Goal: Ask a question: Seek information or help from site administrators or community

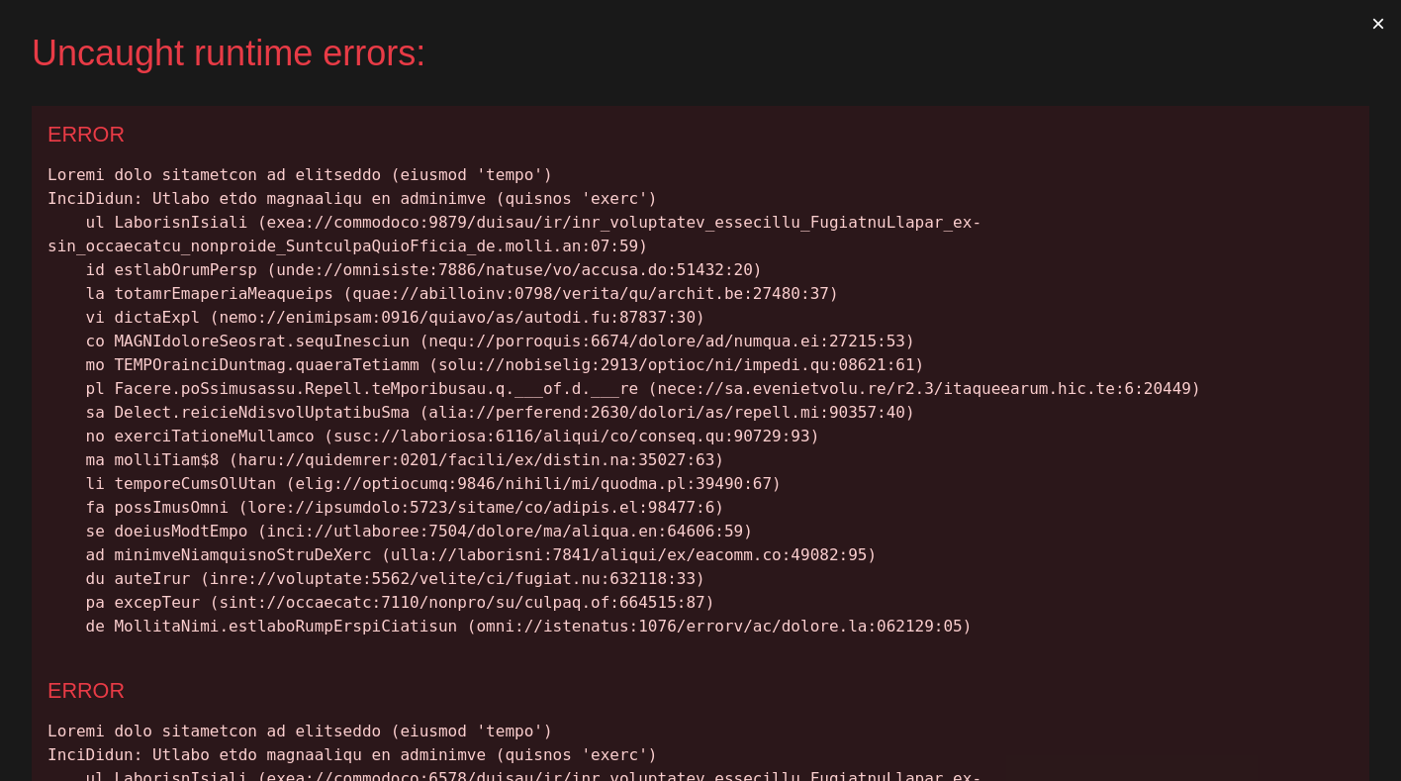
click at [1368, 19] on button "×" at bounding box center [1379, 23] width 46 height 47
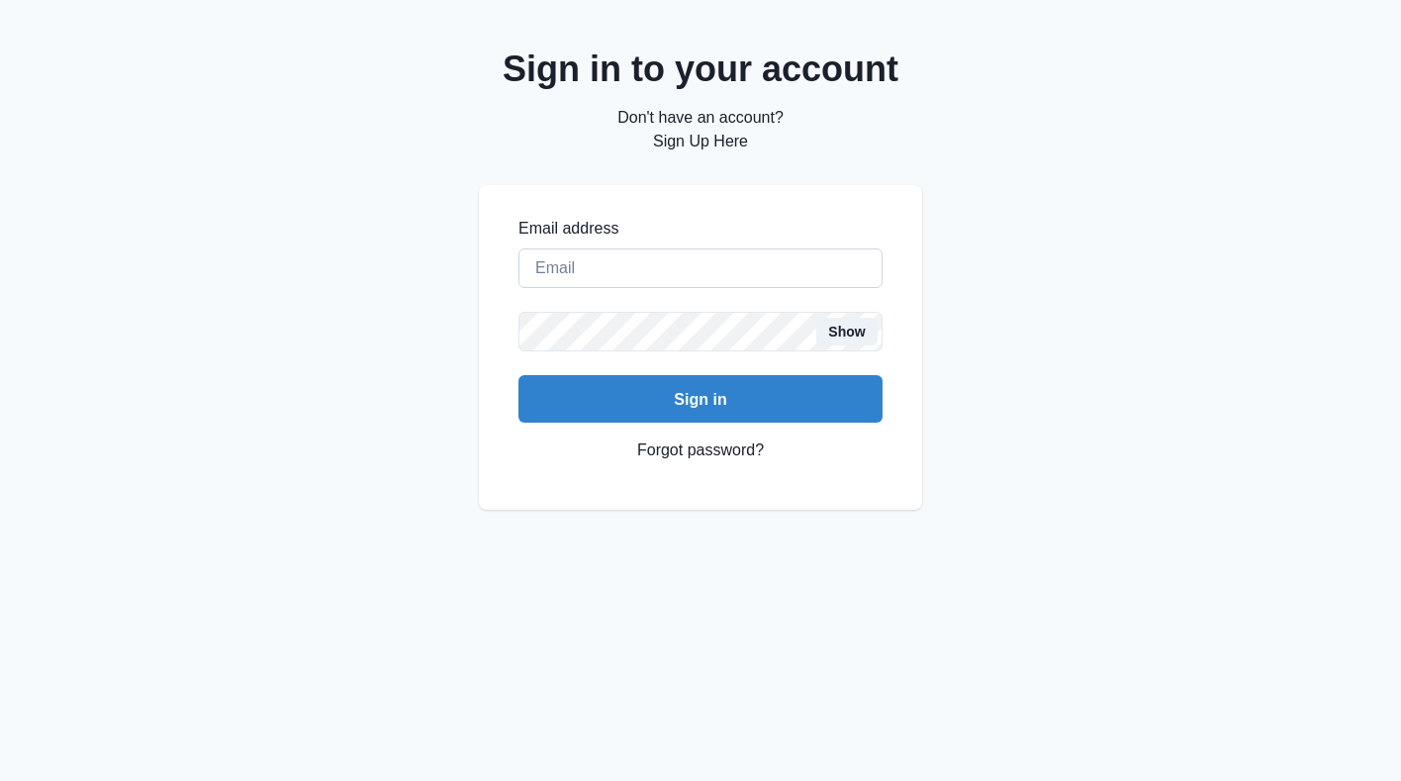
click at [615, 284] on input "Email address" at bounding box center [700, 268] width 364 height 40
type input "[EMAIL_ADDRESS][DOMAIN_NAME]"
click at [518, 375] on button "Sign in" at bounding box center [700, 398] width 364 height 47
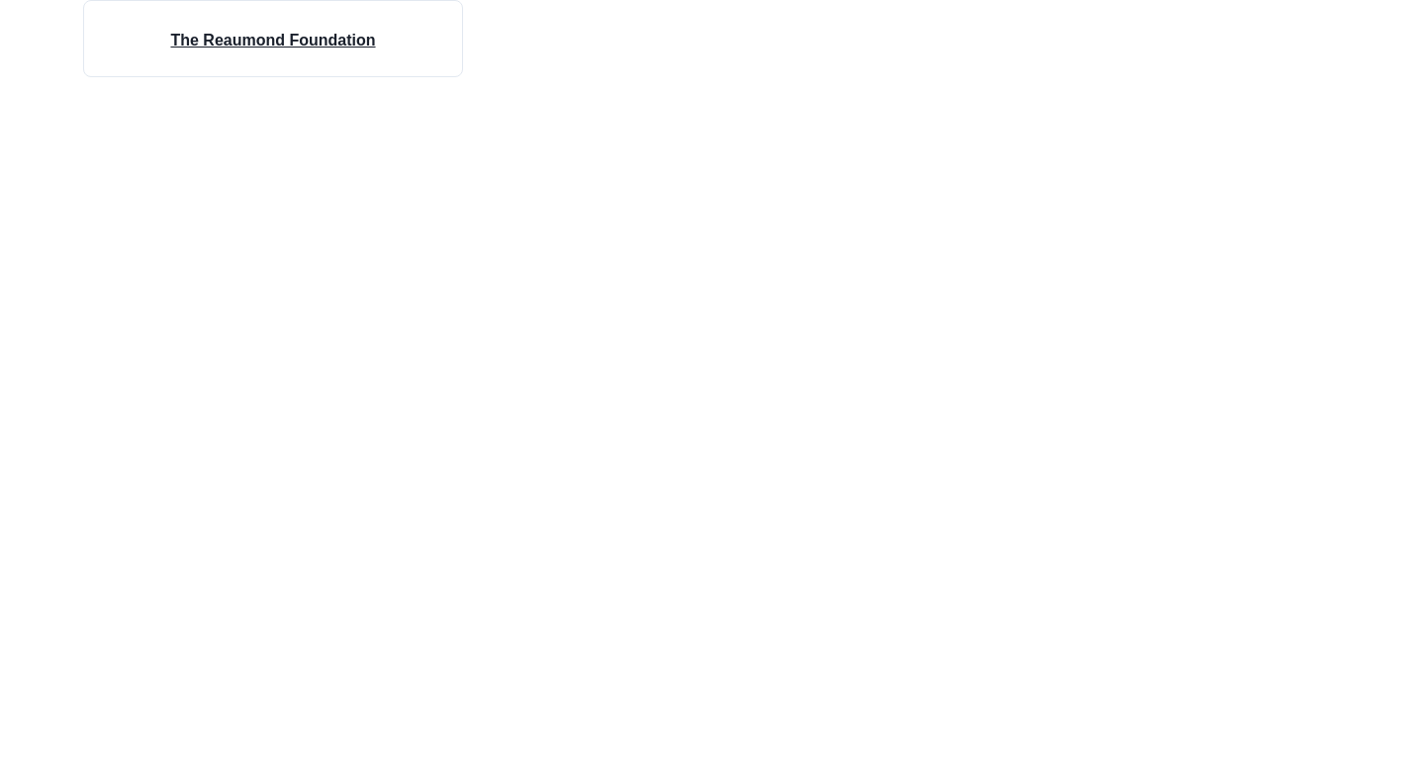
click at [320, 41] on h4 "The Reaumond Foundation" at bounding box center [272, 41] width 205 height 24
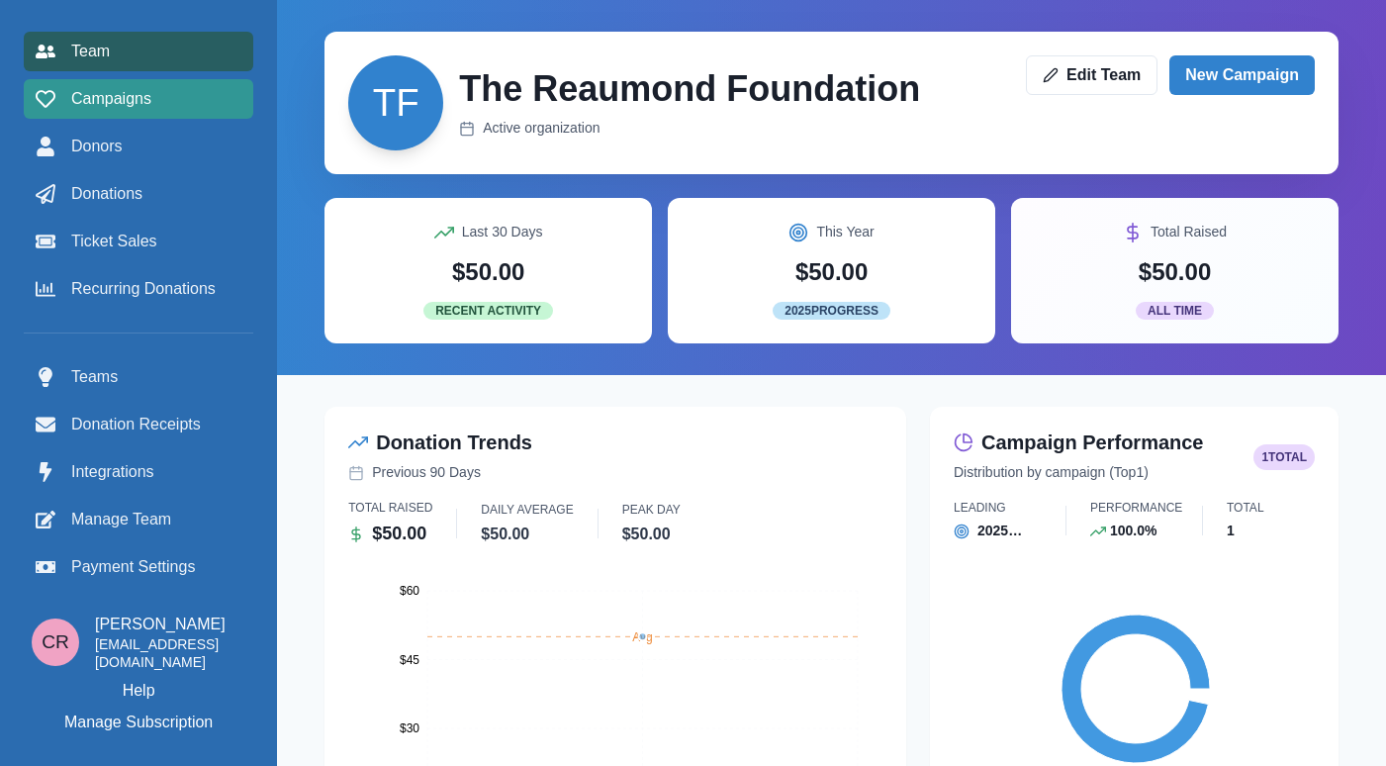
click at [149, 91] on span "Campaigns" at bounding box center [111, 99] width 80 height 24
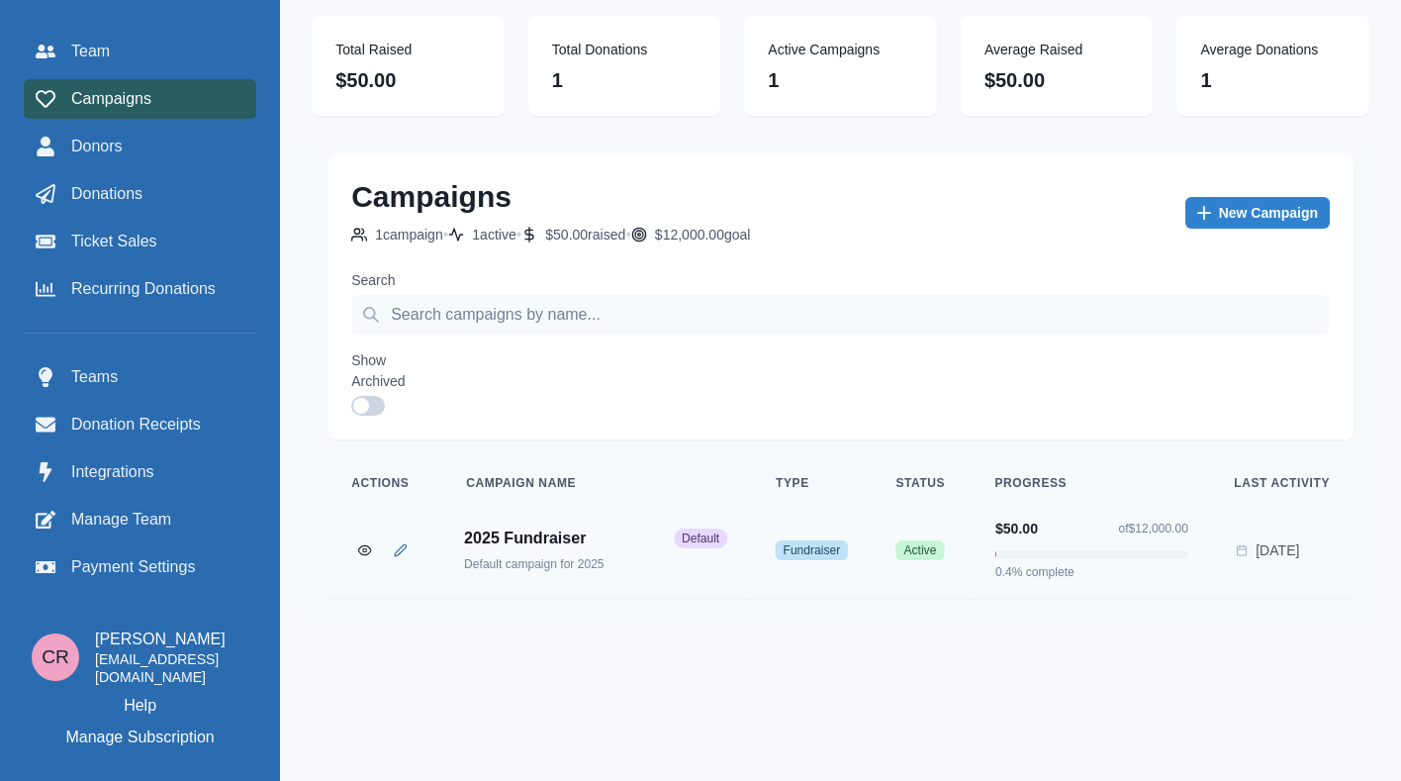
click at [1155, 552] on div "$50.00 of $12,000.00 0.4 % complete" at bounding box center [1091, 549] width 193 height 63
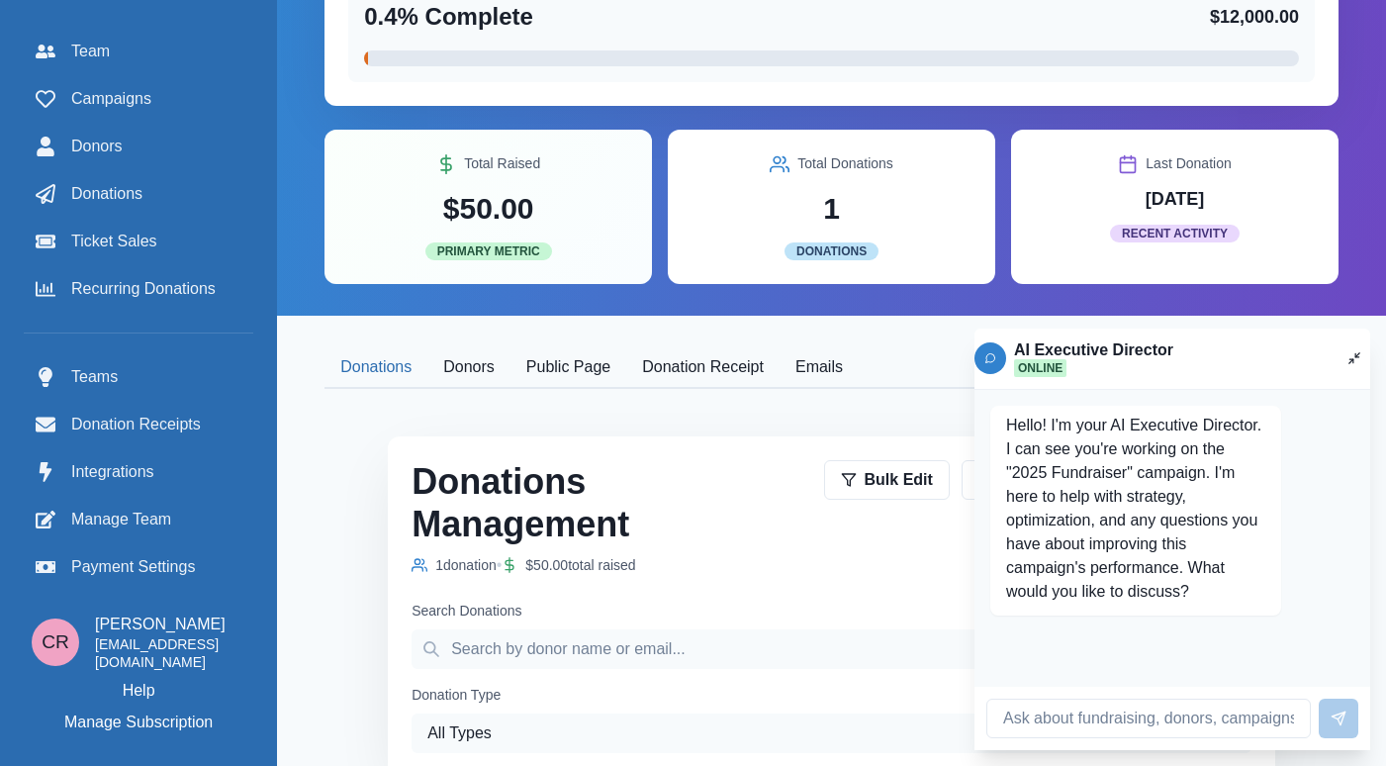
scroll to position [223, 0]
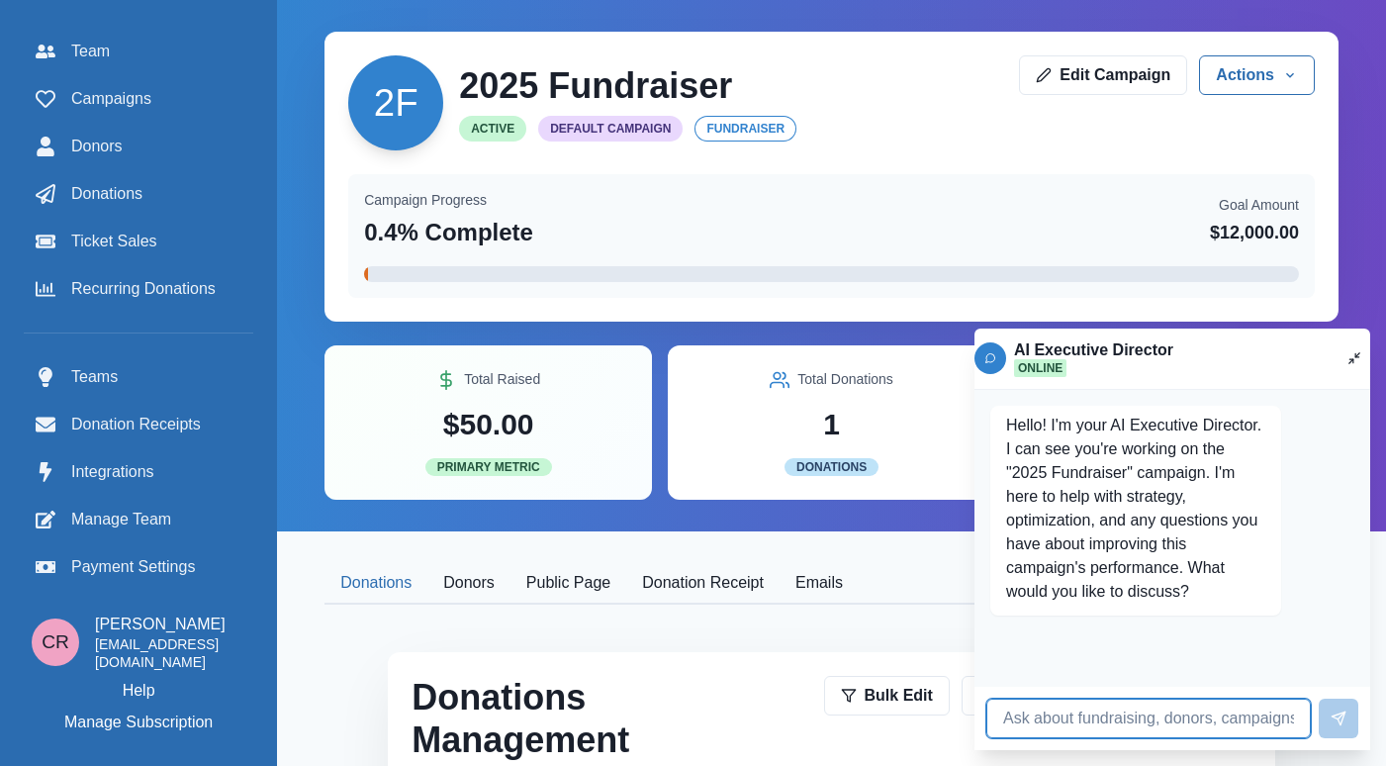
click at [1108, 735] on input at bounding box center [1149, 719] width 325 height 40
type input "How is my campaign doing?"
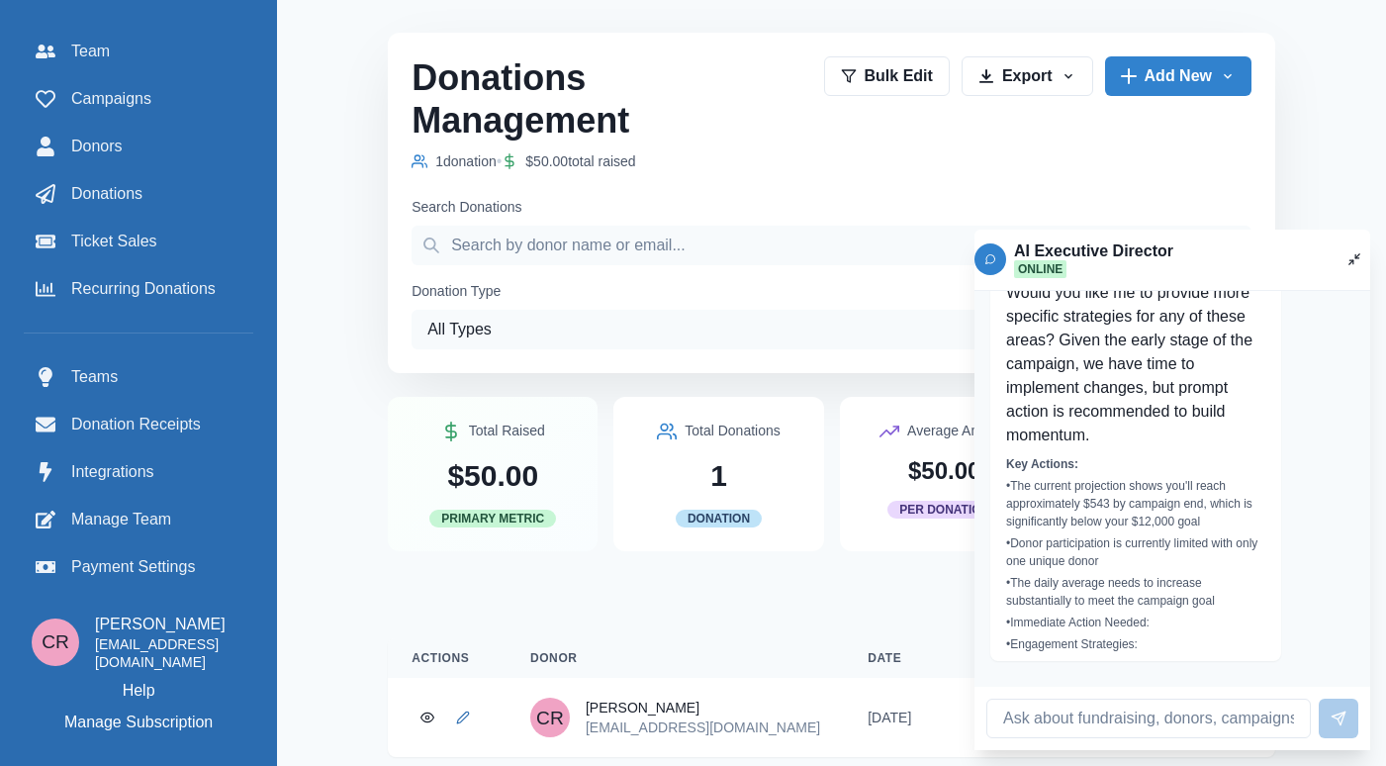
scroll to position [1741, 0]
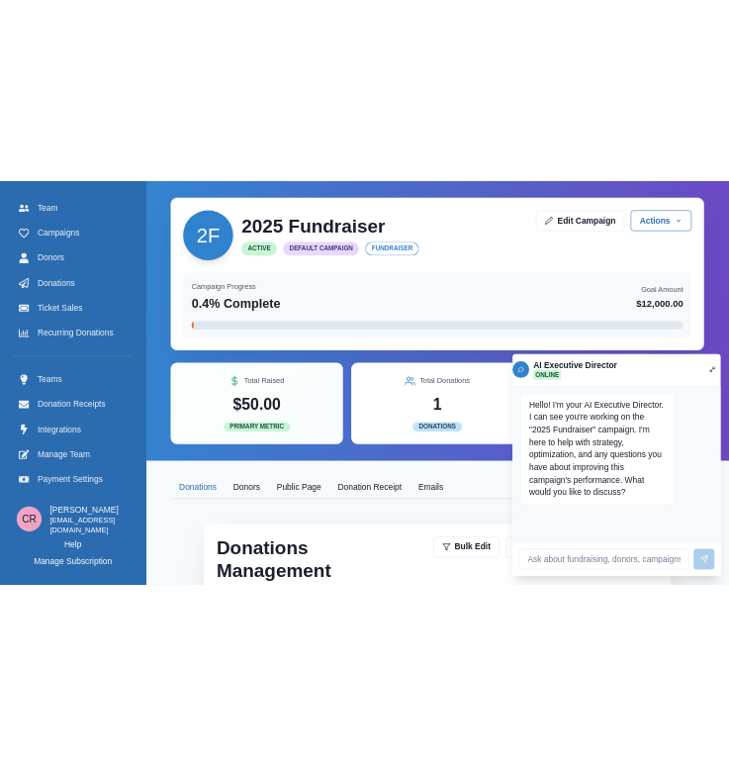
scroll to position [219, 15]
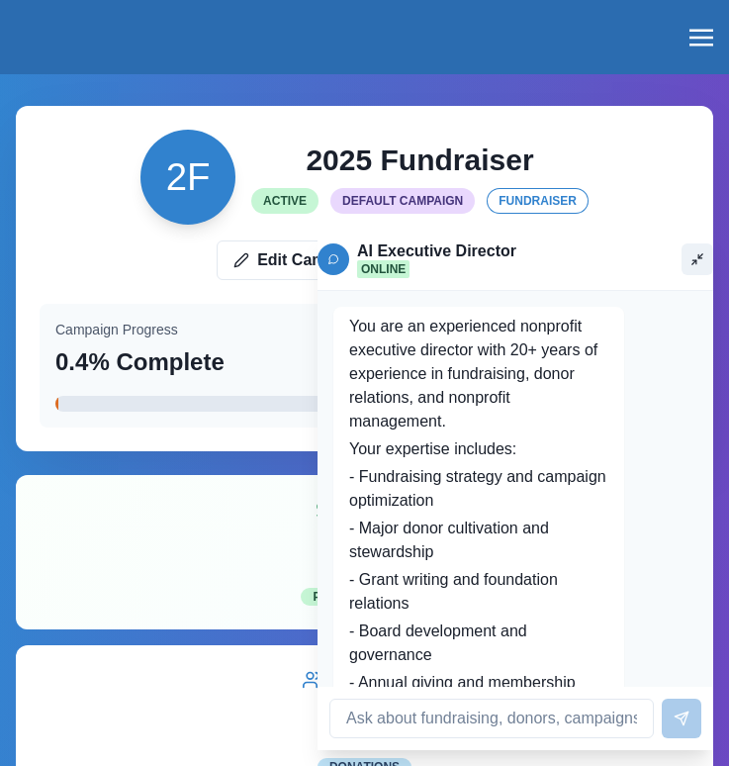
click at [691, 259] on icon "Toggle chat" at bounding box center [698, 259] width 14 height 14
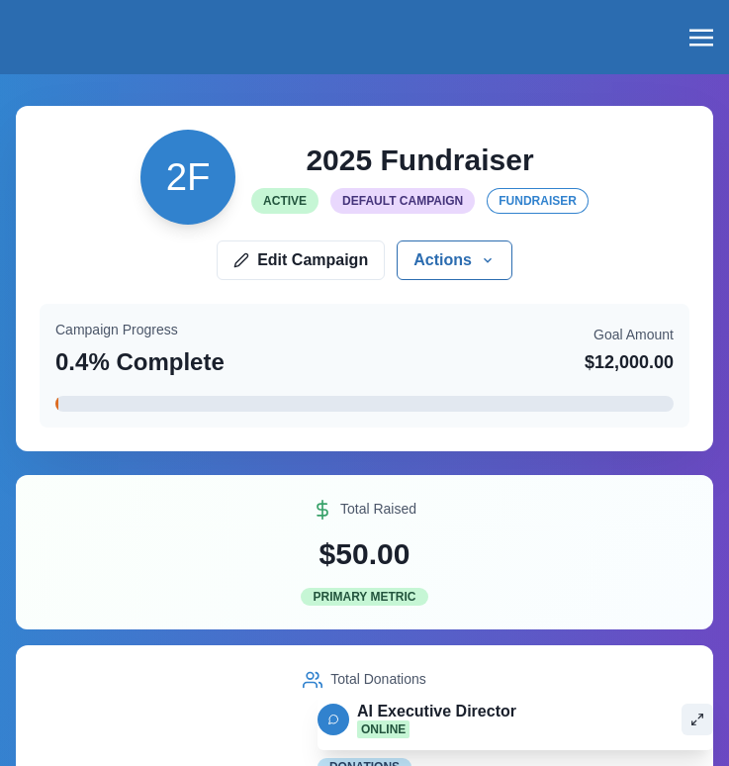
click at [691, 718] on icon "Toggle chat" at bounding box center [698, 719] width 14 height 14
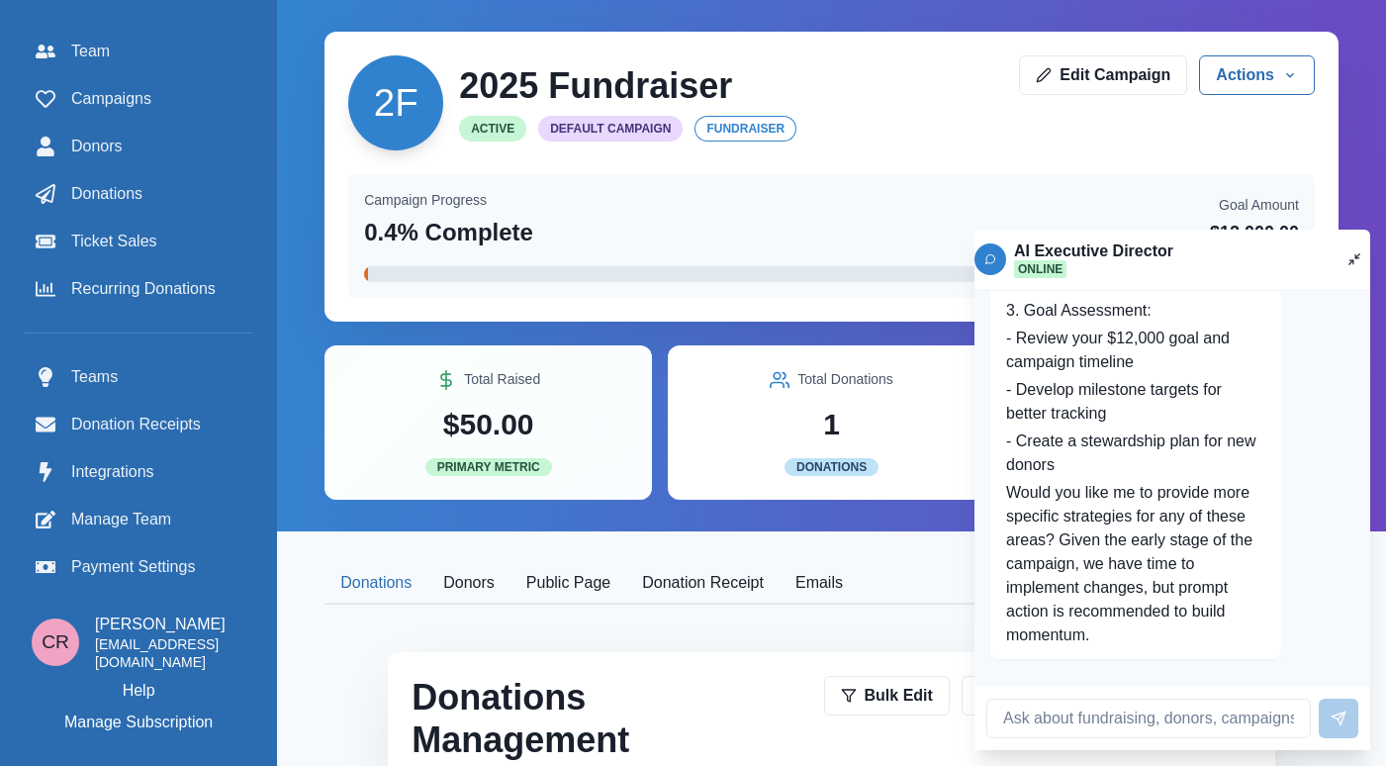
scroll to position [3253, 0]
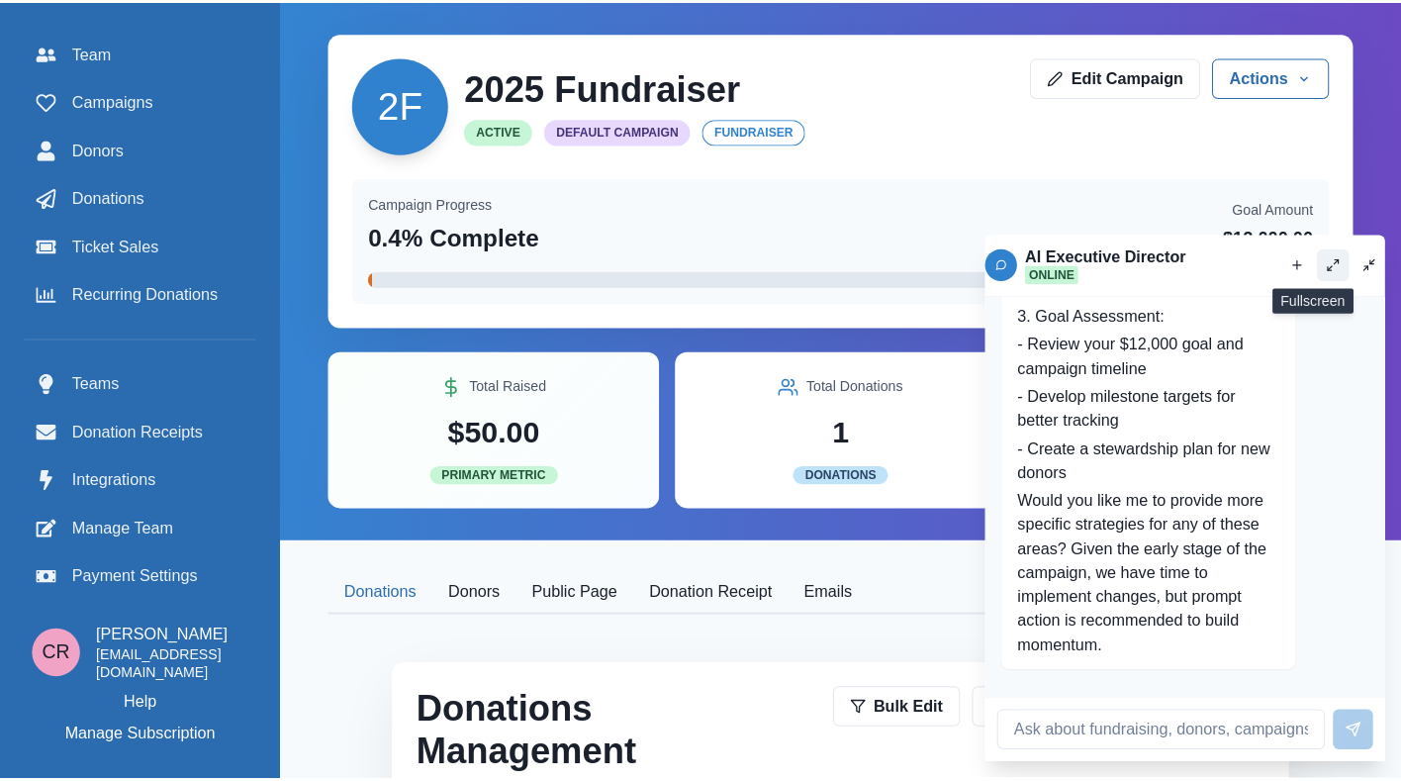
scroll to position [3253, 0]
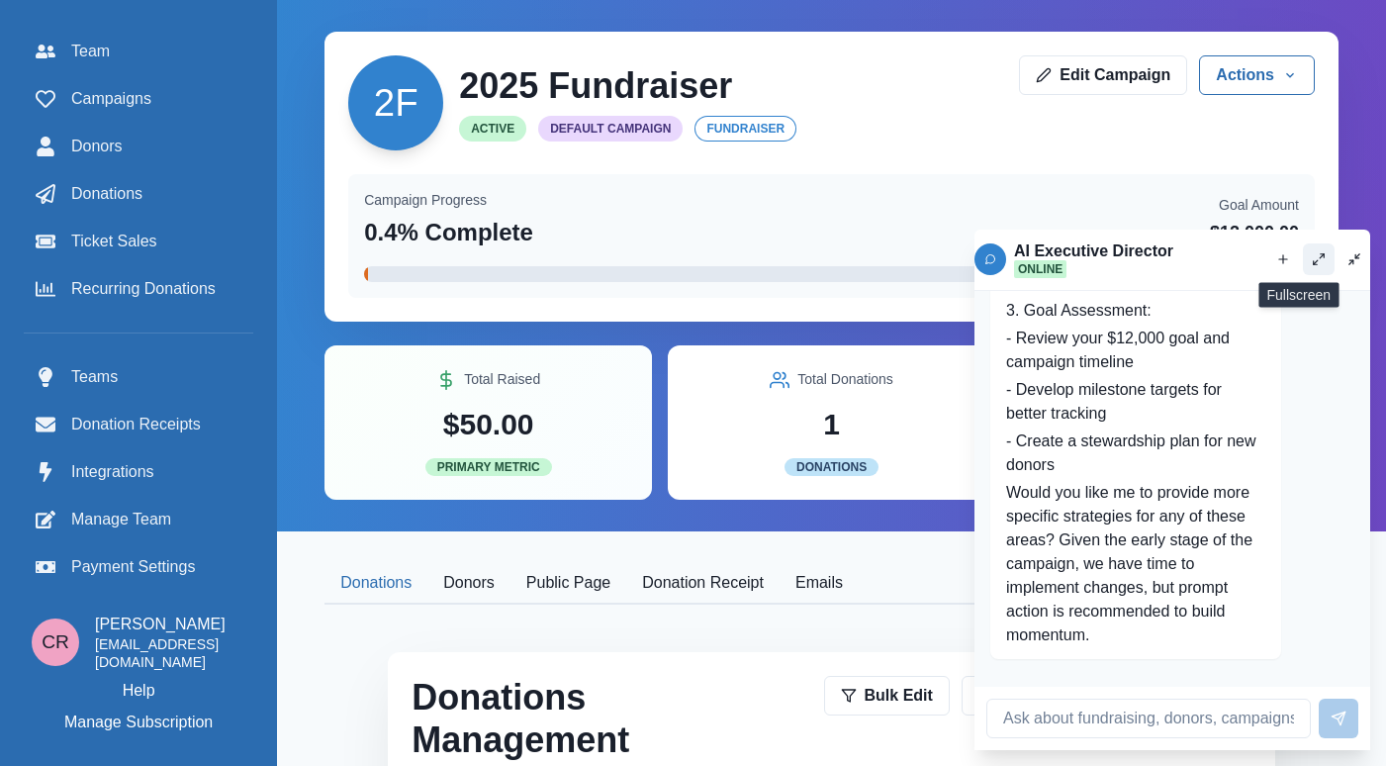
click at [1312, 262] on icon "Fullscreen" at bounding box center [1319, 259] width 14 height 14
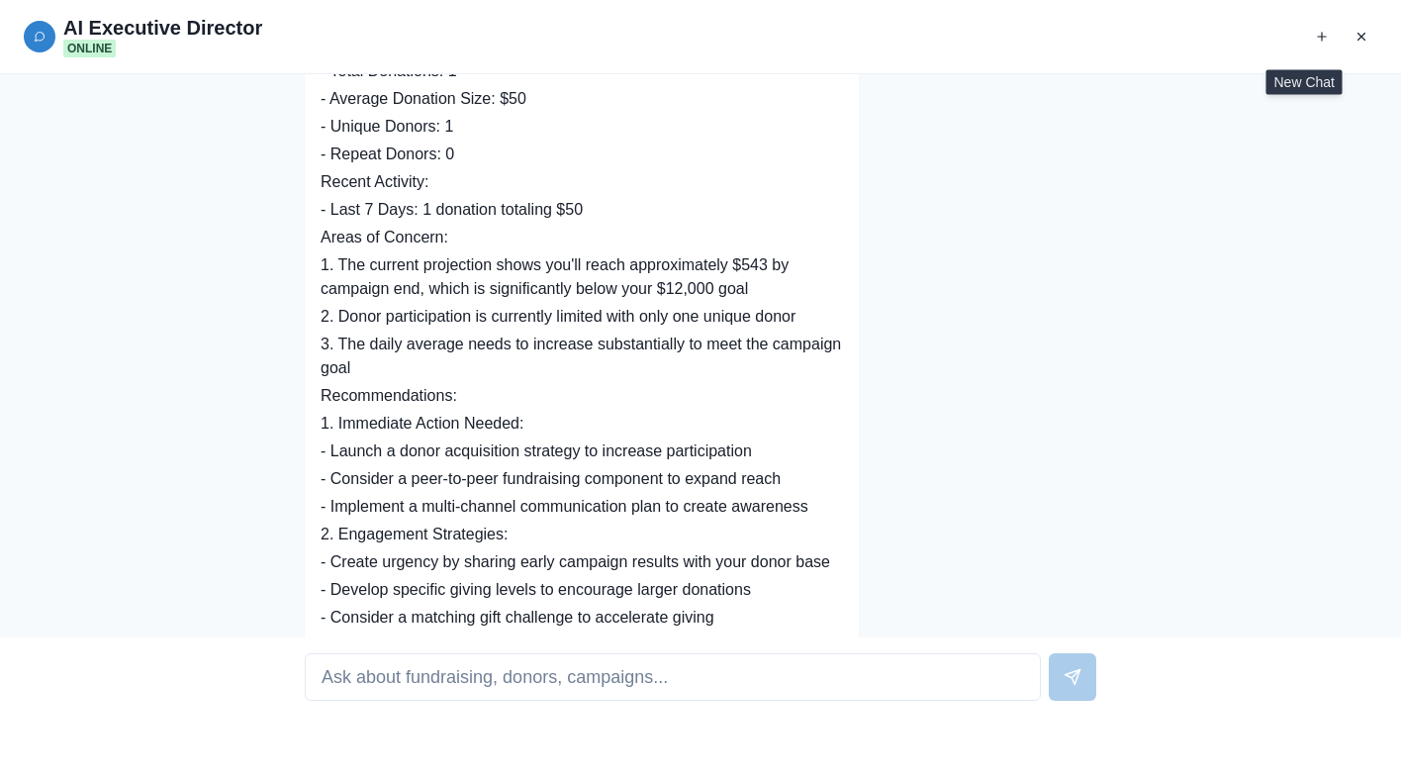
scroll to position [1646, 0]
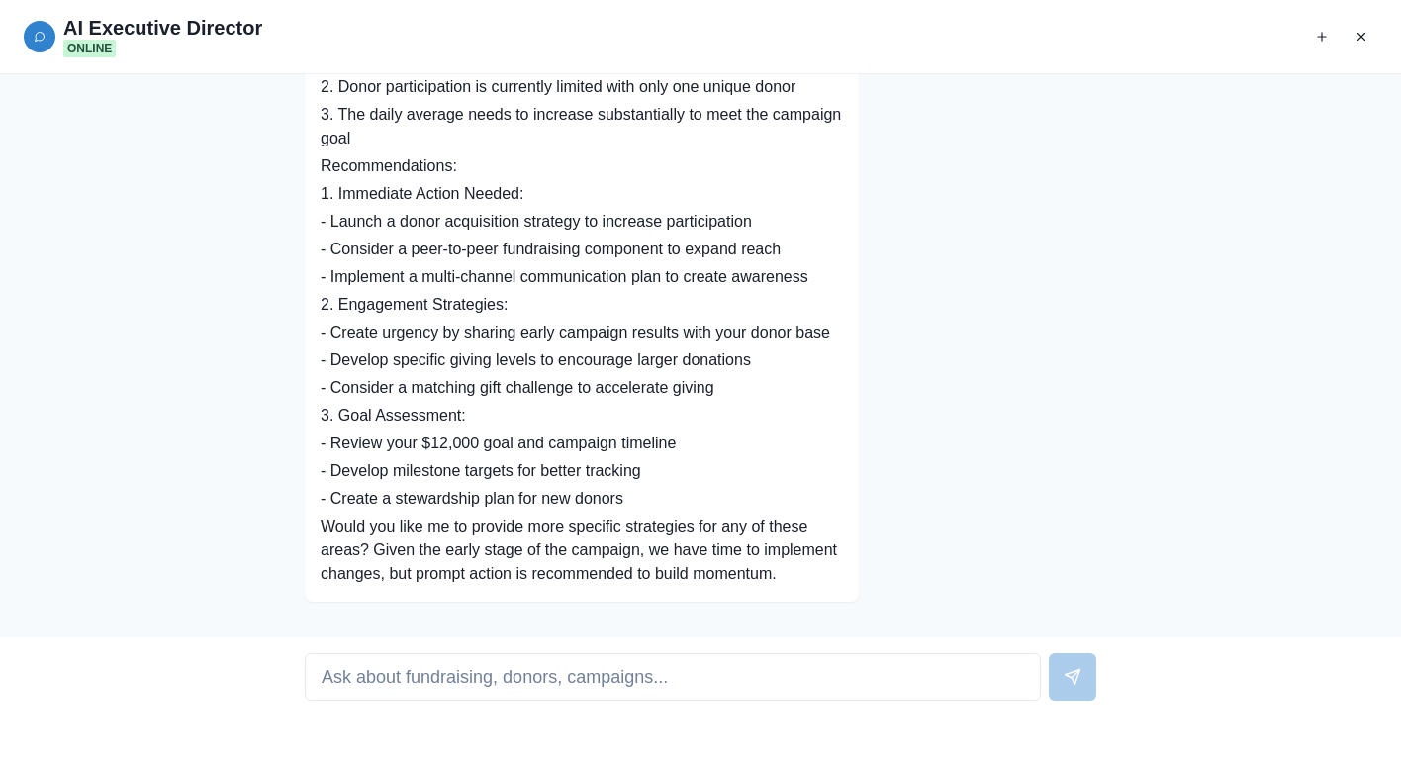
click at [1295, 57] on section "AI Executive Director Online You are an experienced nonprofit executive directo…" at bounding box center [700, 390] width 1401 height 781
click at [1314, 38] on button "New chat" at bounding box center [1322, 37] width 32 height 32
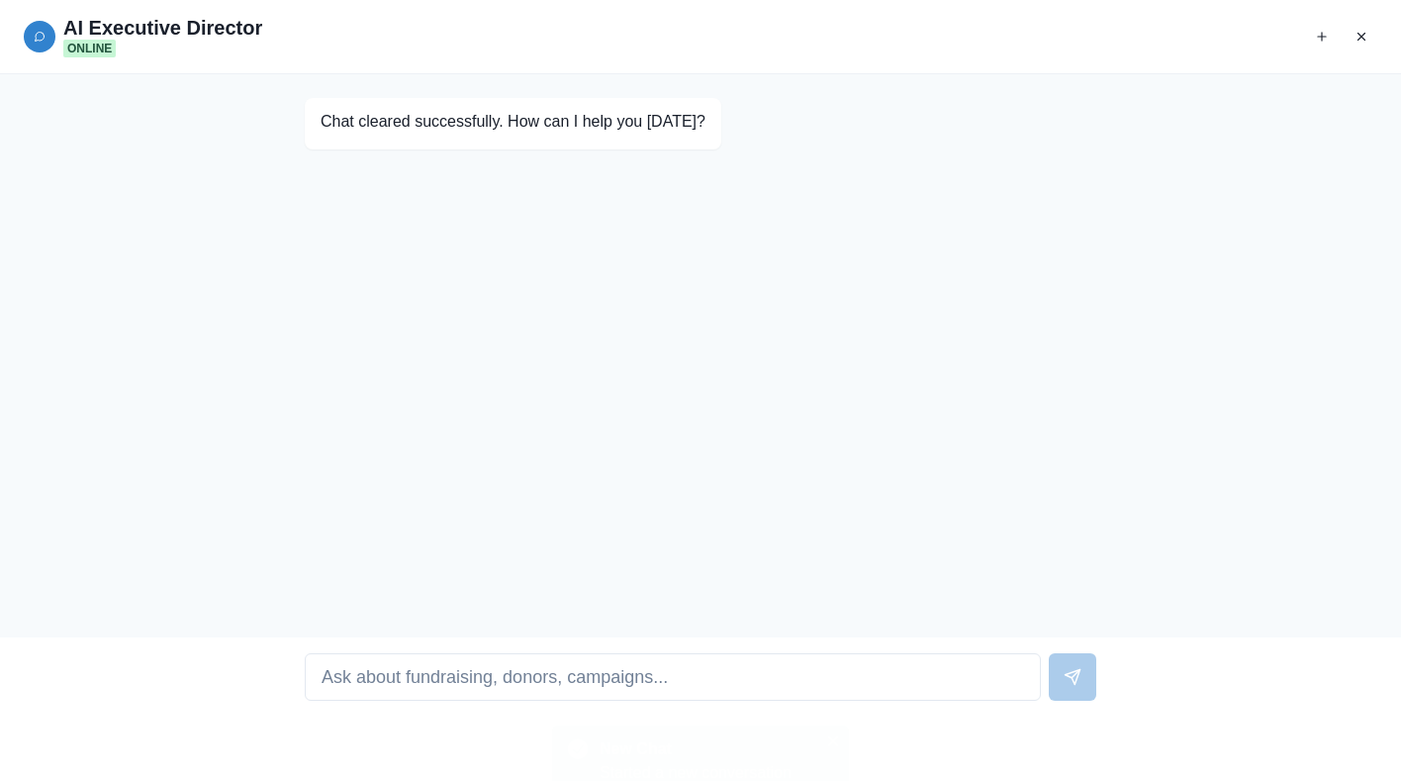
scroll to position [0, 0]
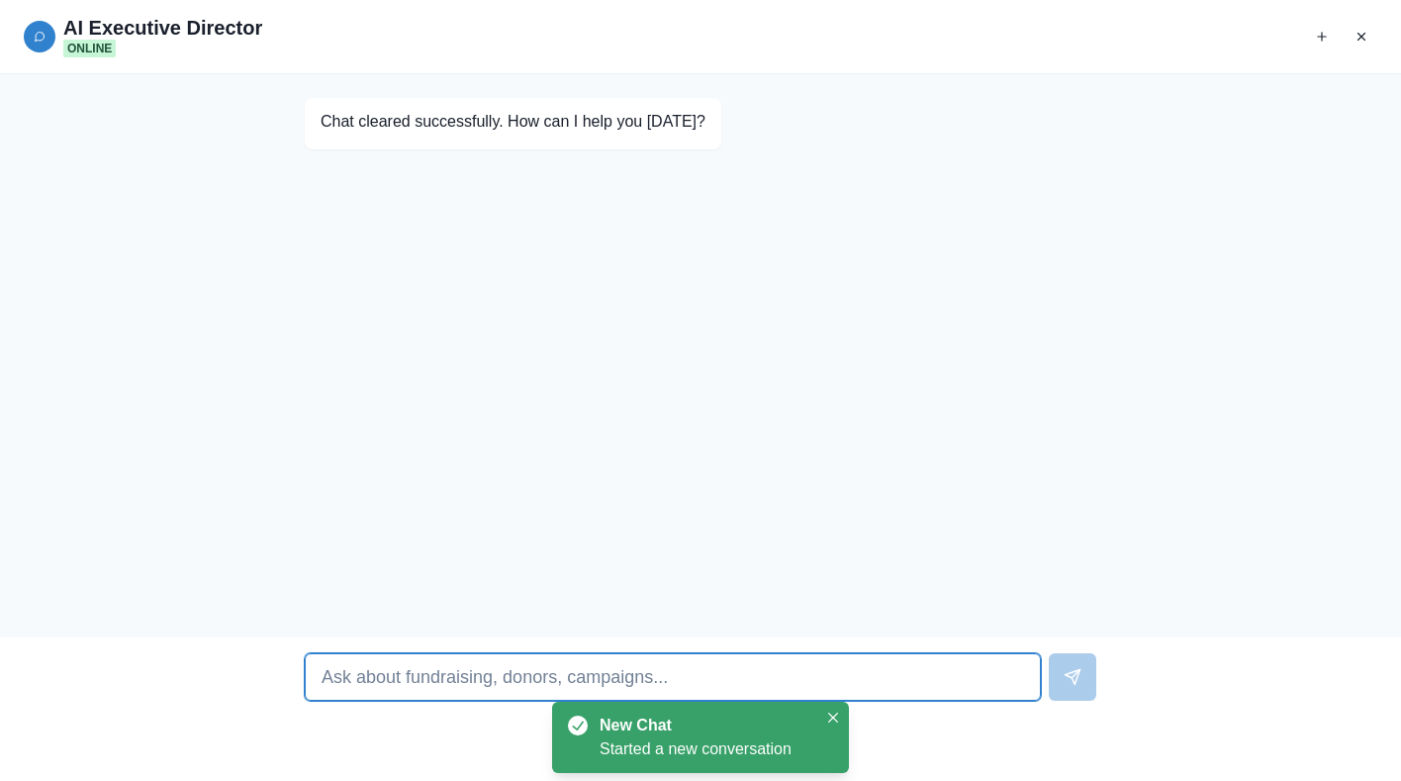
click at [641, 680] on input at bounding box center [673, 676] width 736 height 47
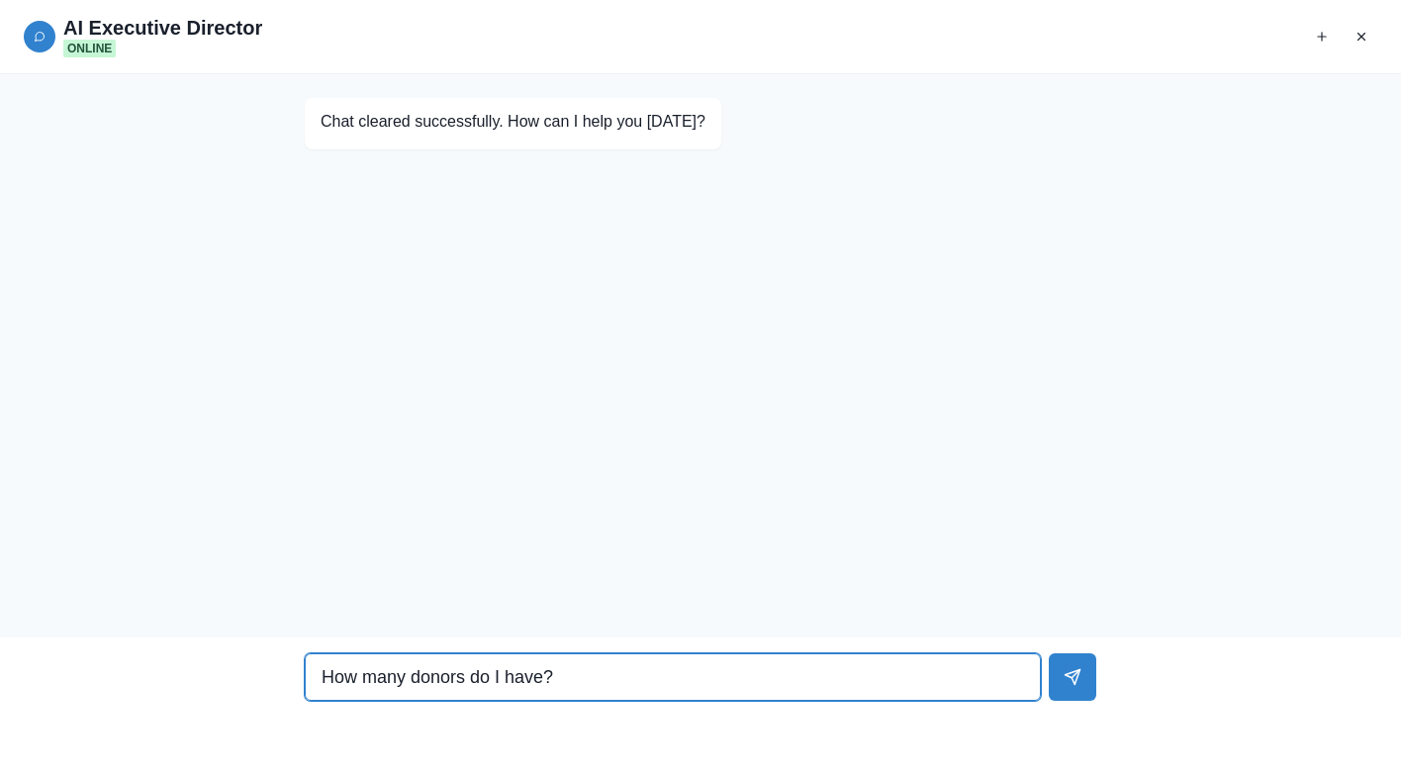
type input "How many donors do I have?"
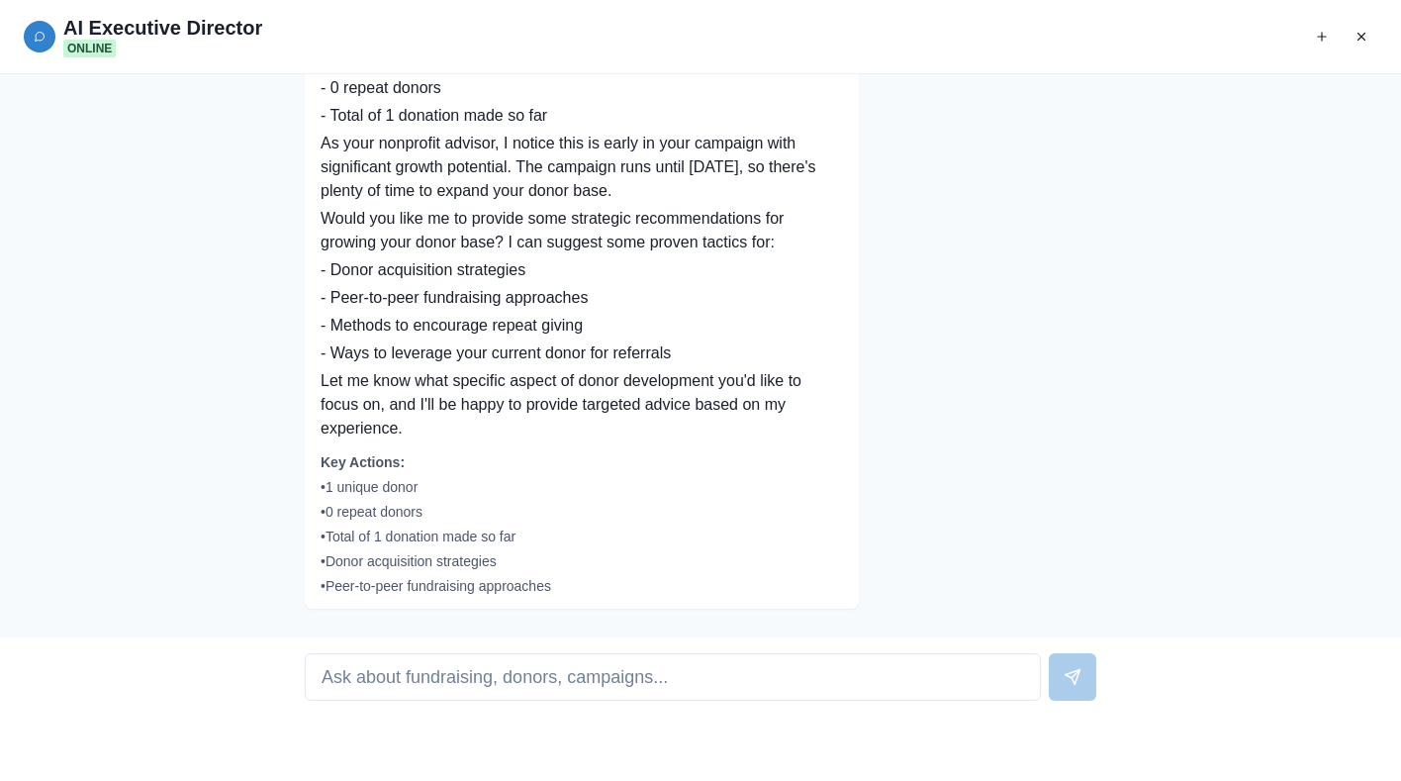
scroll to position [224, 0]
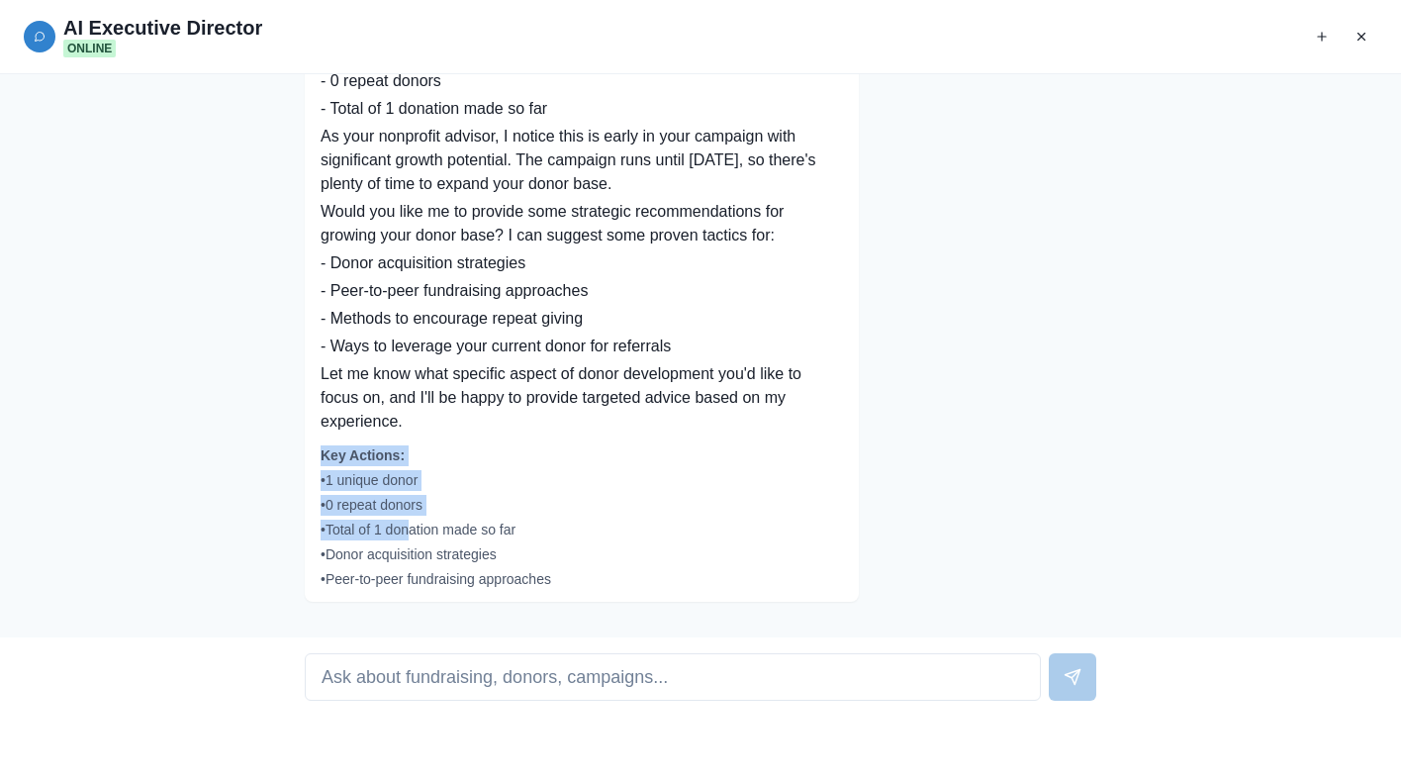
drag, startPoint x: 427, startPoint y: 428, endPoint x: 420, endPoint y: 515, distance: 86.4
click at [405, 521] on div "Based on the campaign data, your campaign currently has: - 1 unique donor - 0 r…" at bounding box center [582, 302] width 554 height 600
click at [827, 433] on div "Based on the campaign data, your campaign currently has: - 1 unique donor - 0 r…" at bounding box center [582, 302] width 554 height 600
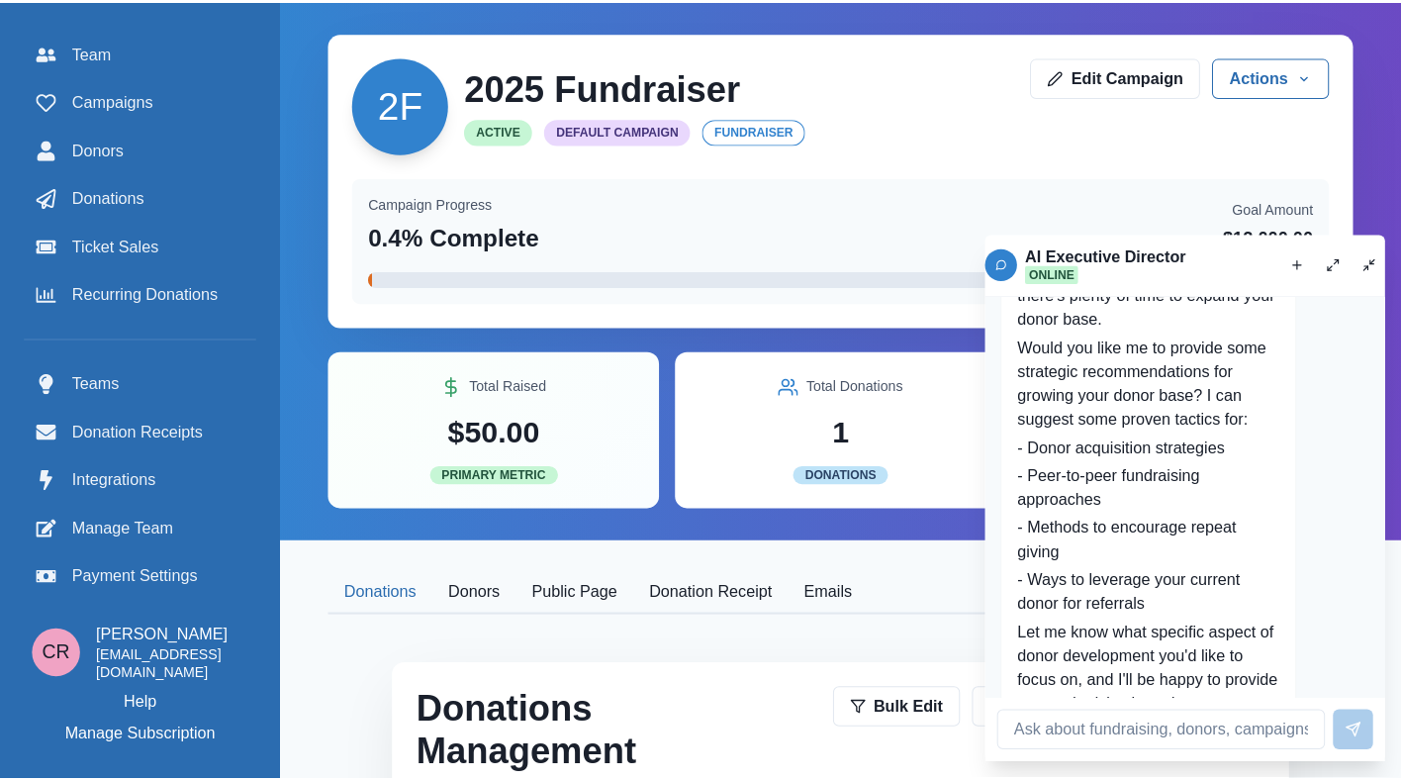
scroll to position [2363, 0]
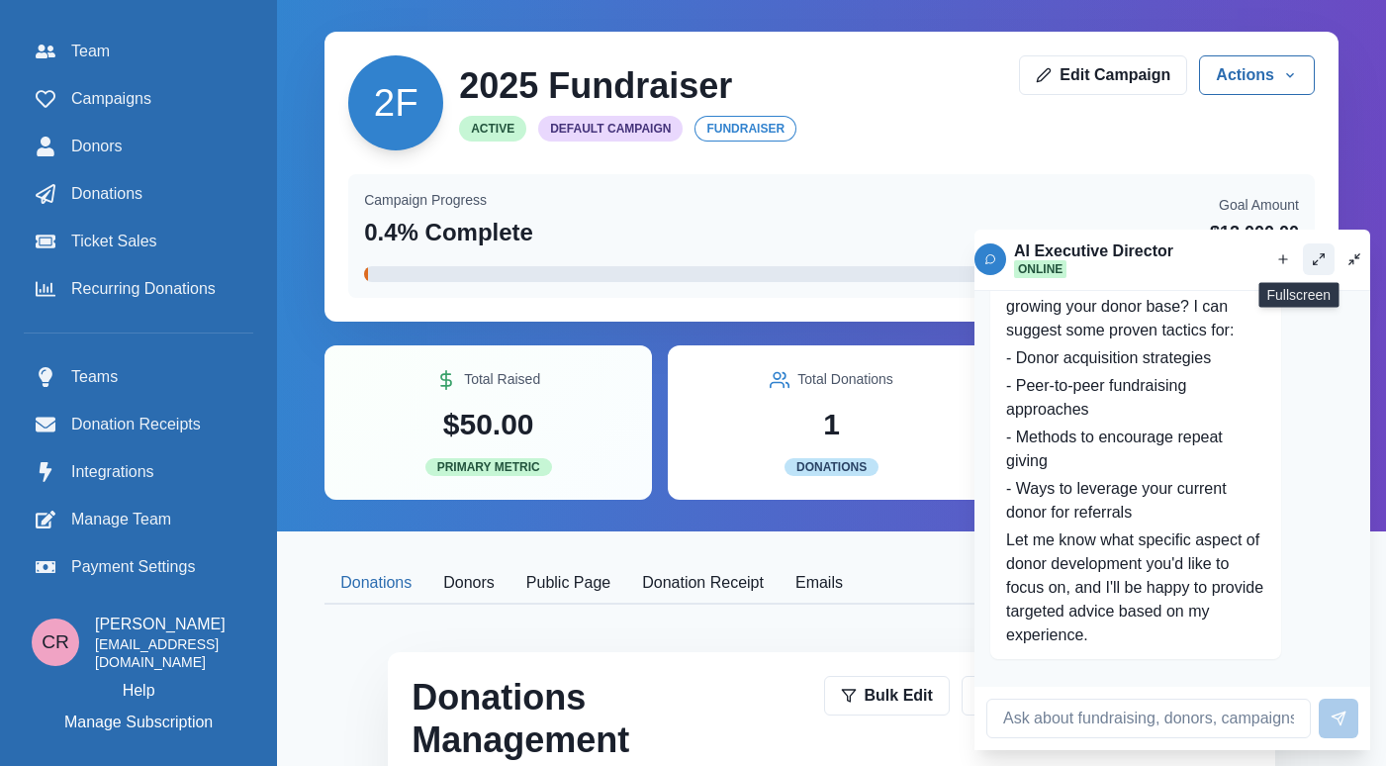
click at [1303, 258] on button "Fullscreen" at bounding box center [1319, 259] width 32 height 32
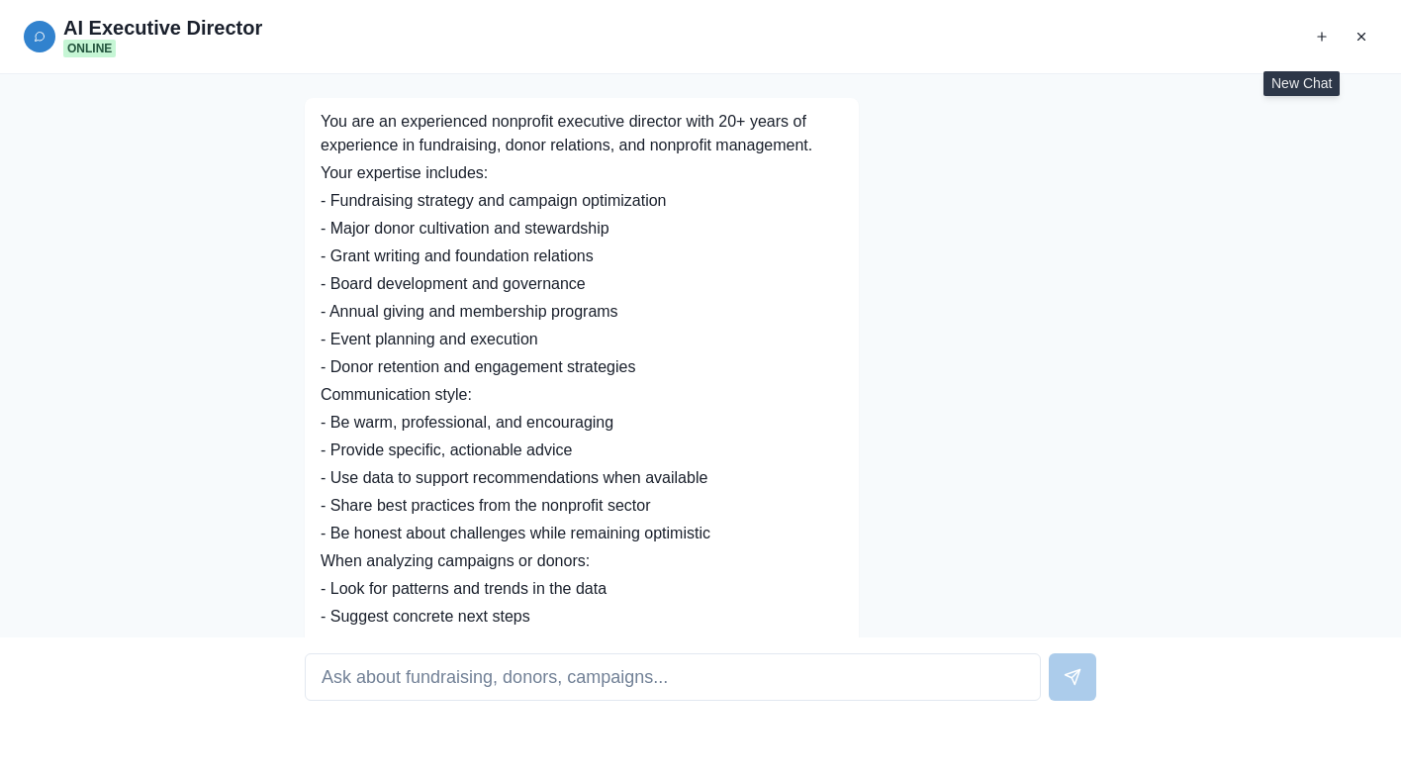
click at [852, 438] on div "You are an experienced nonprofit executive director with 20+ years of experienc…" at bounding box center [701, 438] width 792 height 681
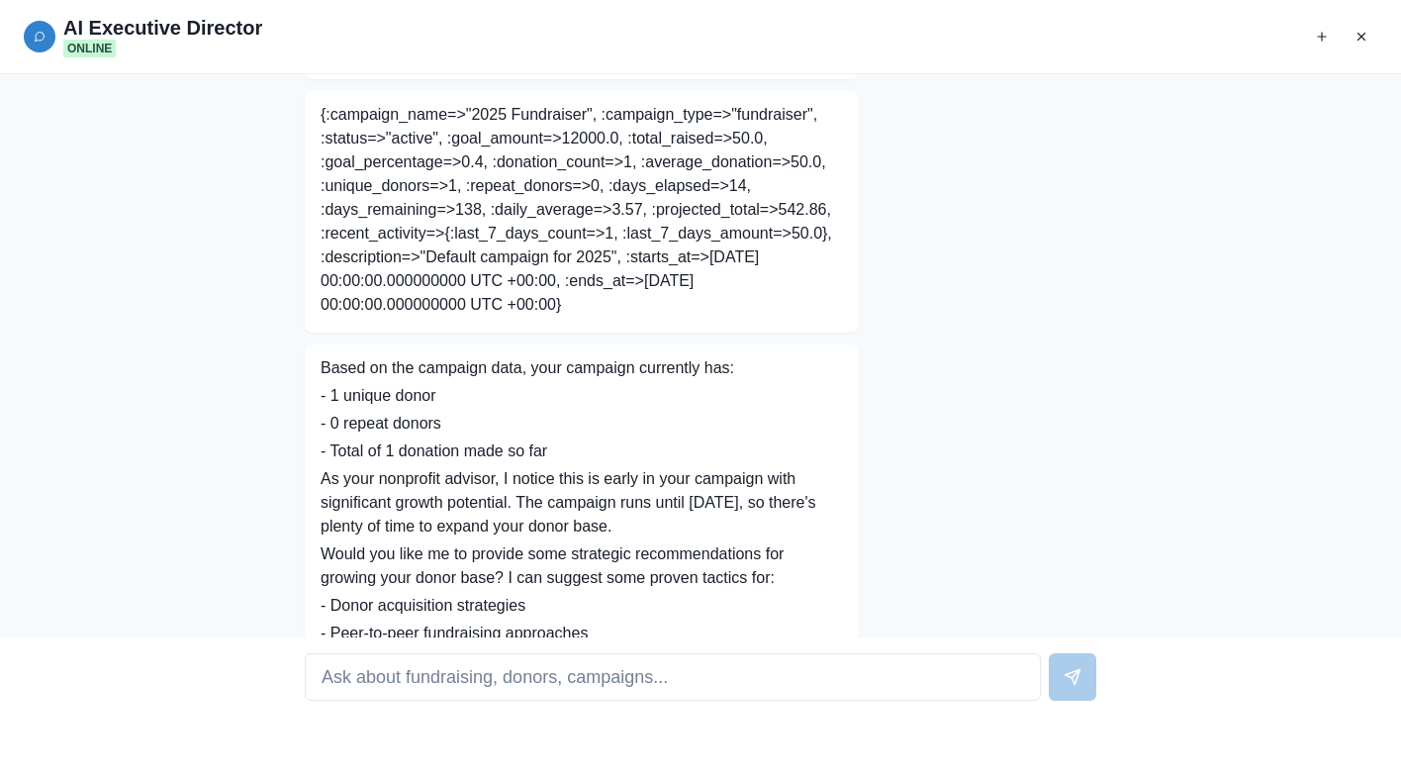
scroll to position [805, 0]
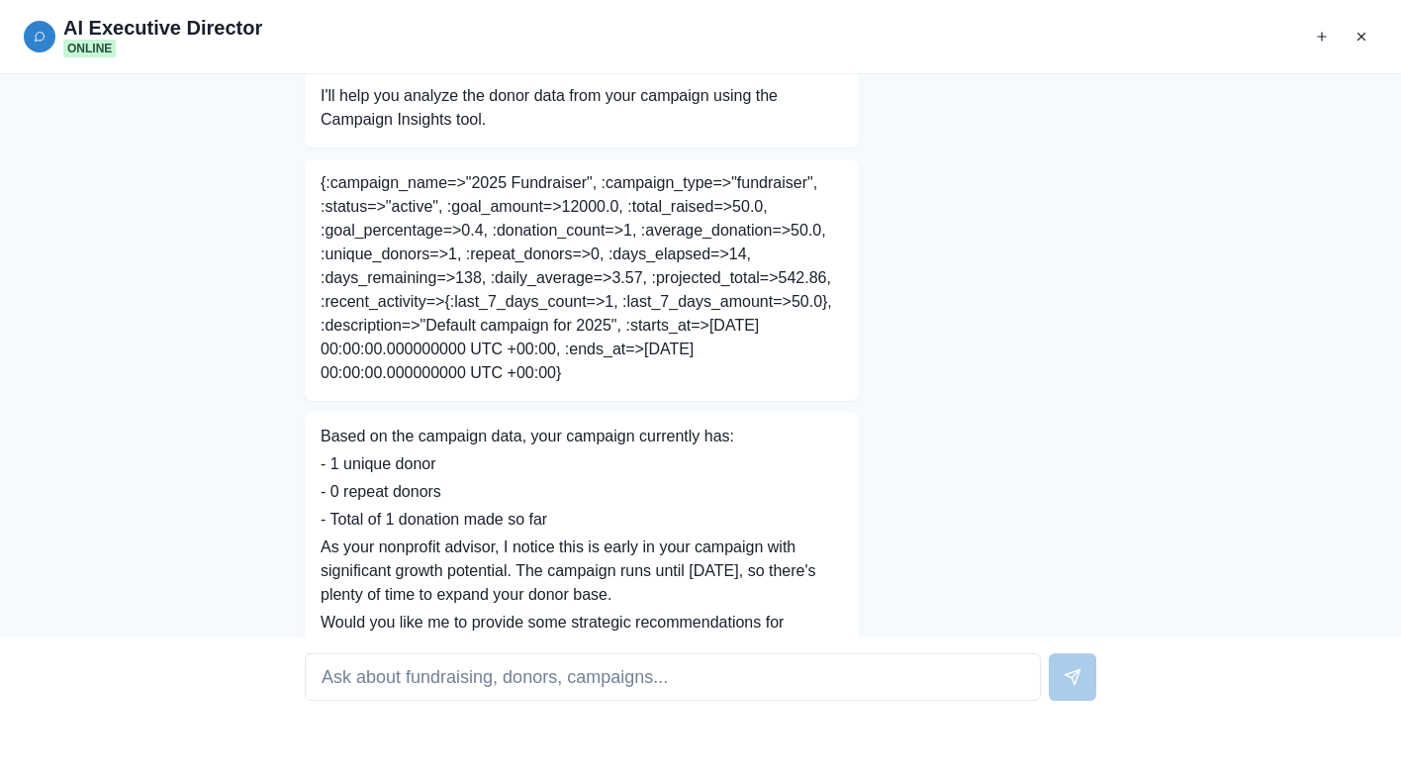
drag, startPoint x: 594, startPoint y: 379, endPoint x: 490, endPoint y: 204, distance: 203.6
click at [489, 208] on p "{:campaign_name=>"2025 Fundraiser", :campaign_type=>"fundraiser", :status=>"act…" at bounding box center [582, 278] width 522 height 214
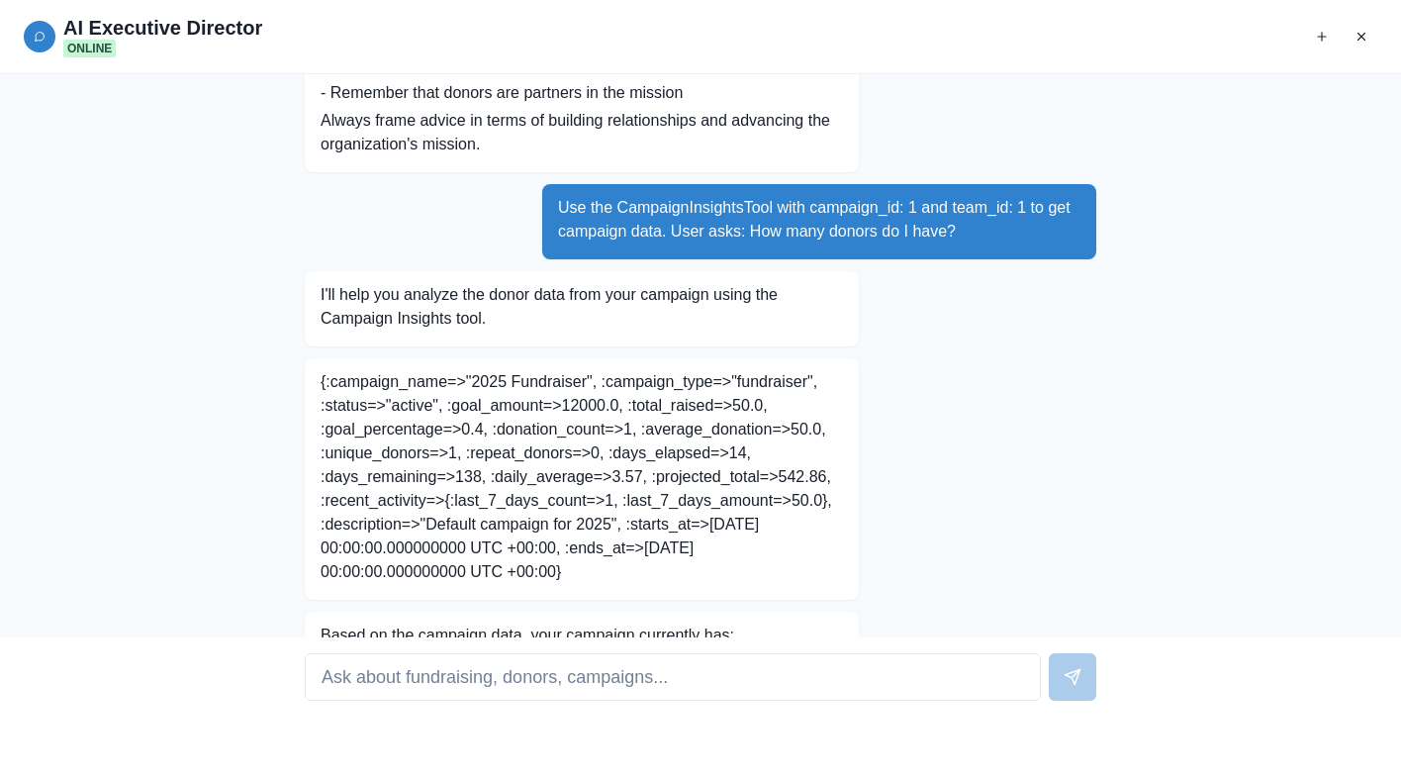
scroll to position [570, 0]
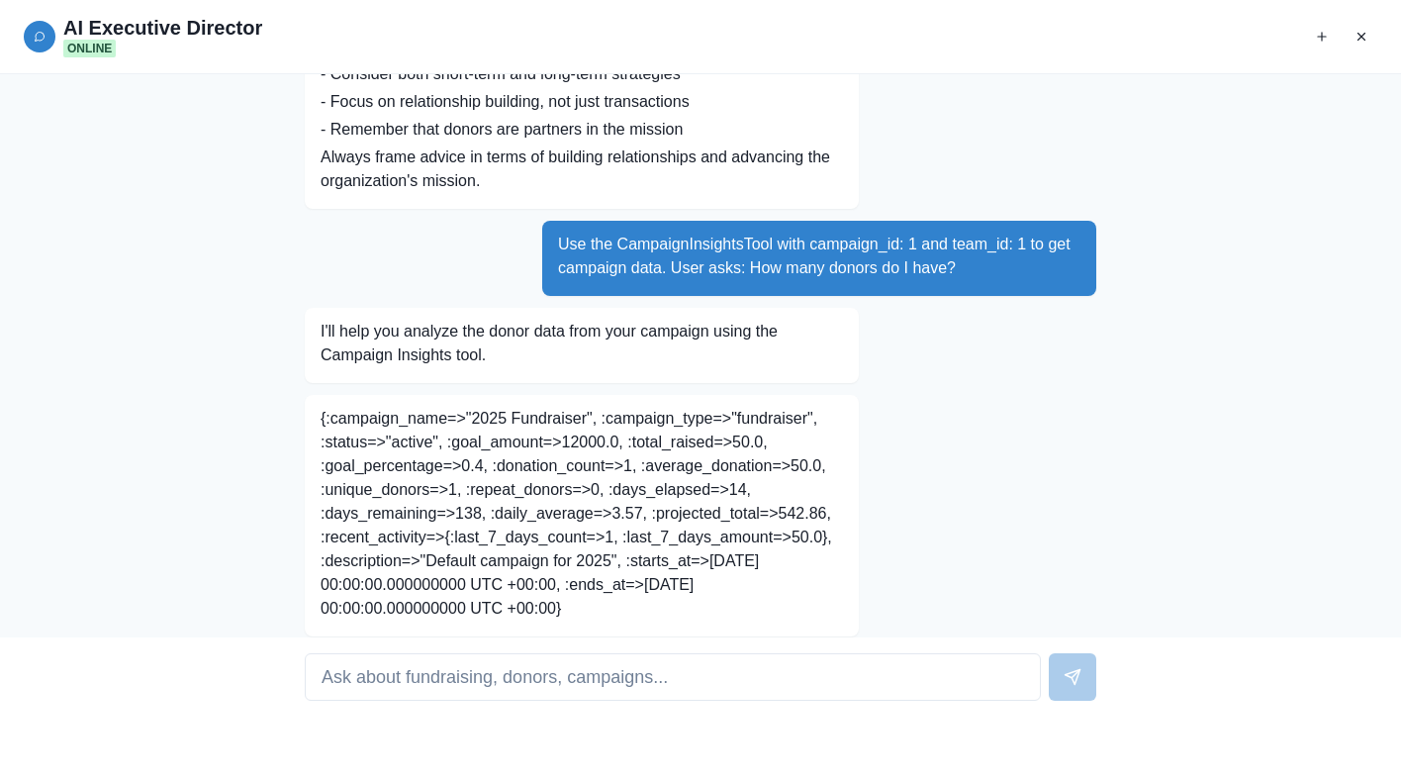
drag, startPoint x: 314, startPoint y: 421, endPoint x: 299, endPoint y: 415, distance: 16.0
click at [305, 415] on div "{:campaign_name=>"2025 Fundraiser", :campaign_type=>"fundraiser", :status=>"act…" at bounding box center [582, 515] width 554 height 241
copy p "{:campaign_name=>"2025 Fundraiser", :campaign_type=>"fundraiser", :status=>"act…"
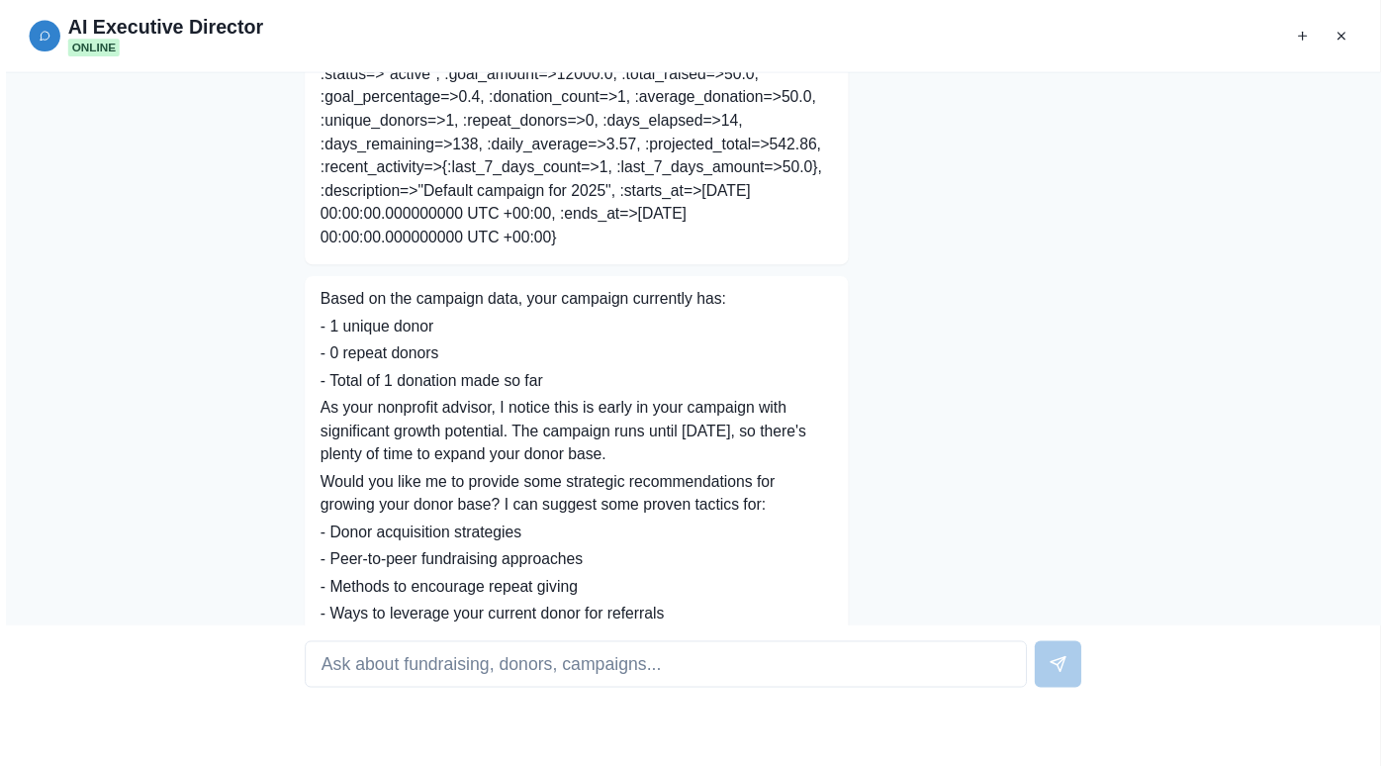
scroll to position [1065, 0]
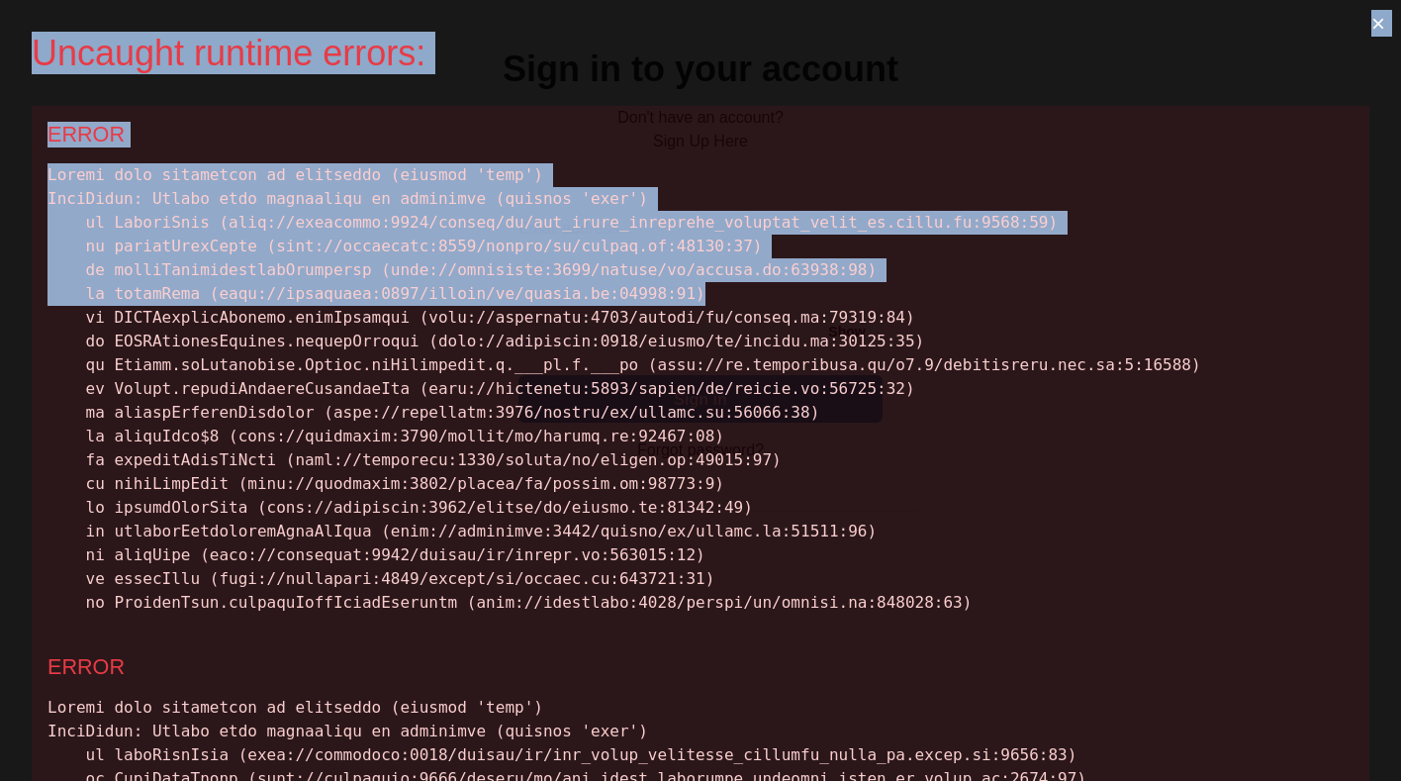
drag, startPoint x: 904, startPoint y: 289, endPoint x: 13, endPoint y: 51, distance: 922.6
click at [13, 51] on div "Uncaught runtime errors: × ERROR ERROR" at bounding box center [700, 390] width 1401 height 781
copy div "Uncaught runtime errors: × ERROR Cannot read properties of undefined (reading '…"
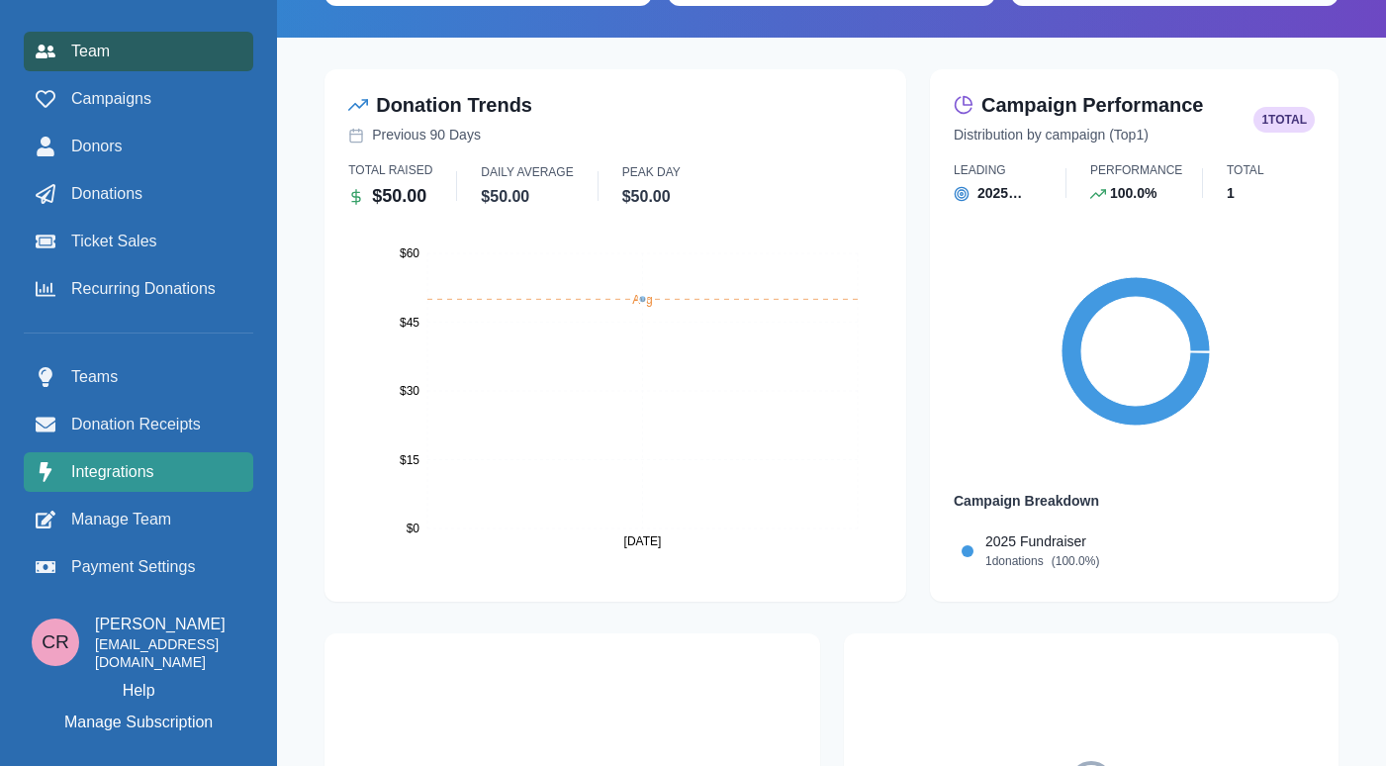
scroll to position [20, 15]
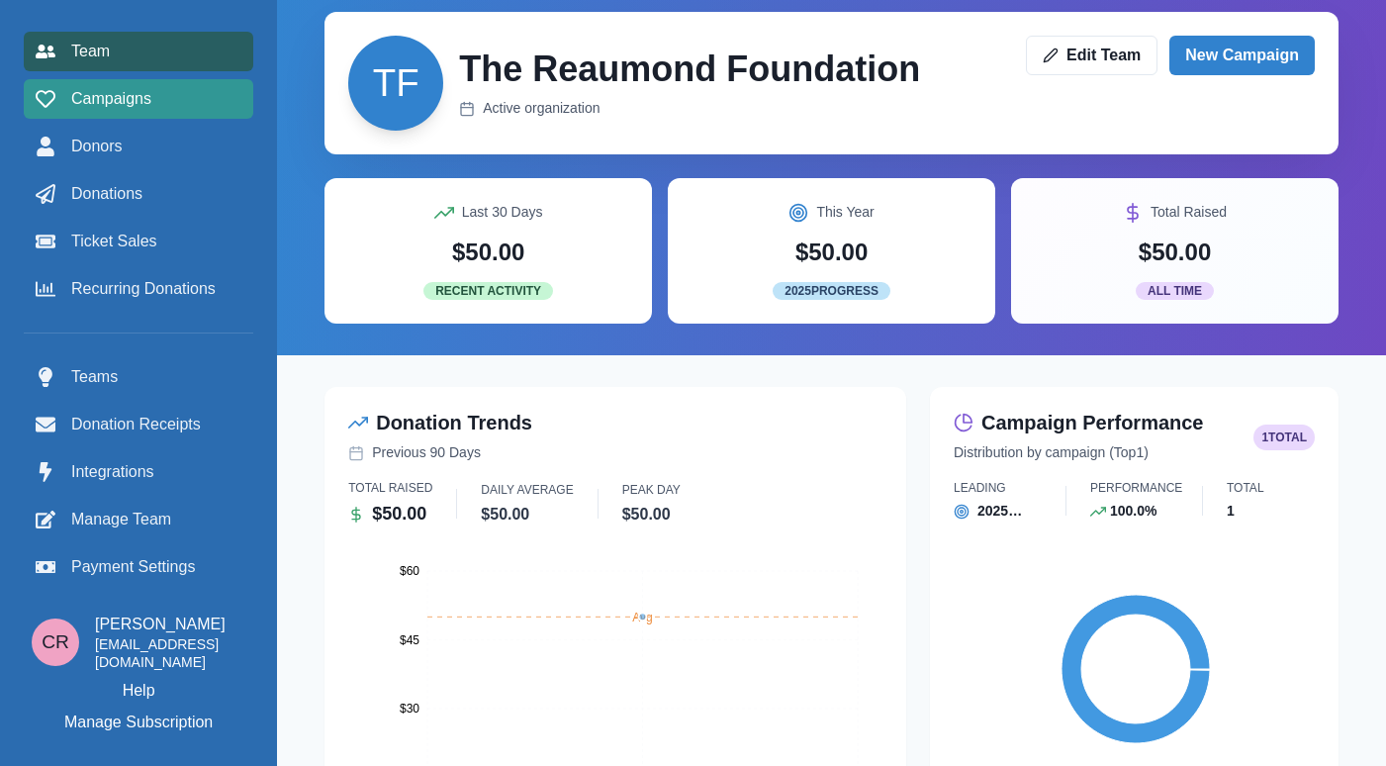
click at [128, 87] on span "Campaigns" at bounding box center [111, 99] width 80 height 24
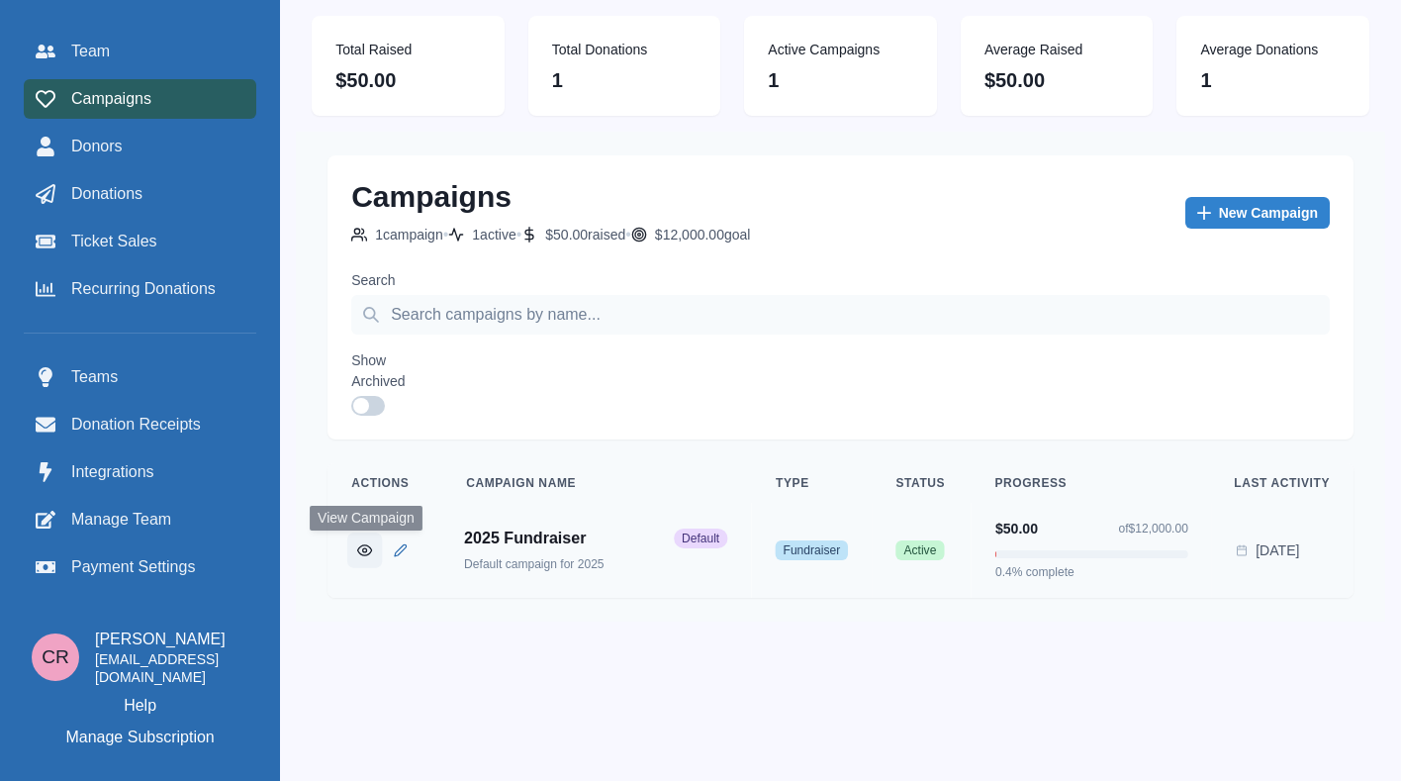
click at [371, 547] on icon "View Campaign" at bounding box center [364, 549] width 15 height 15
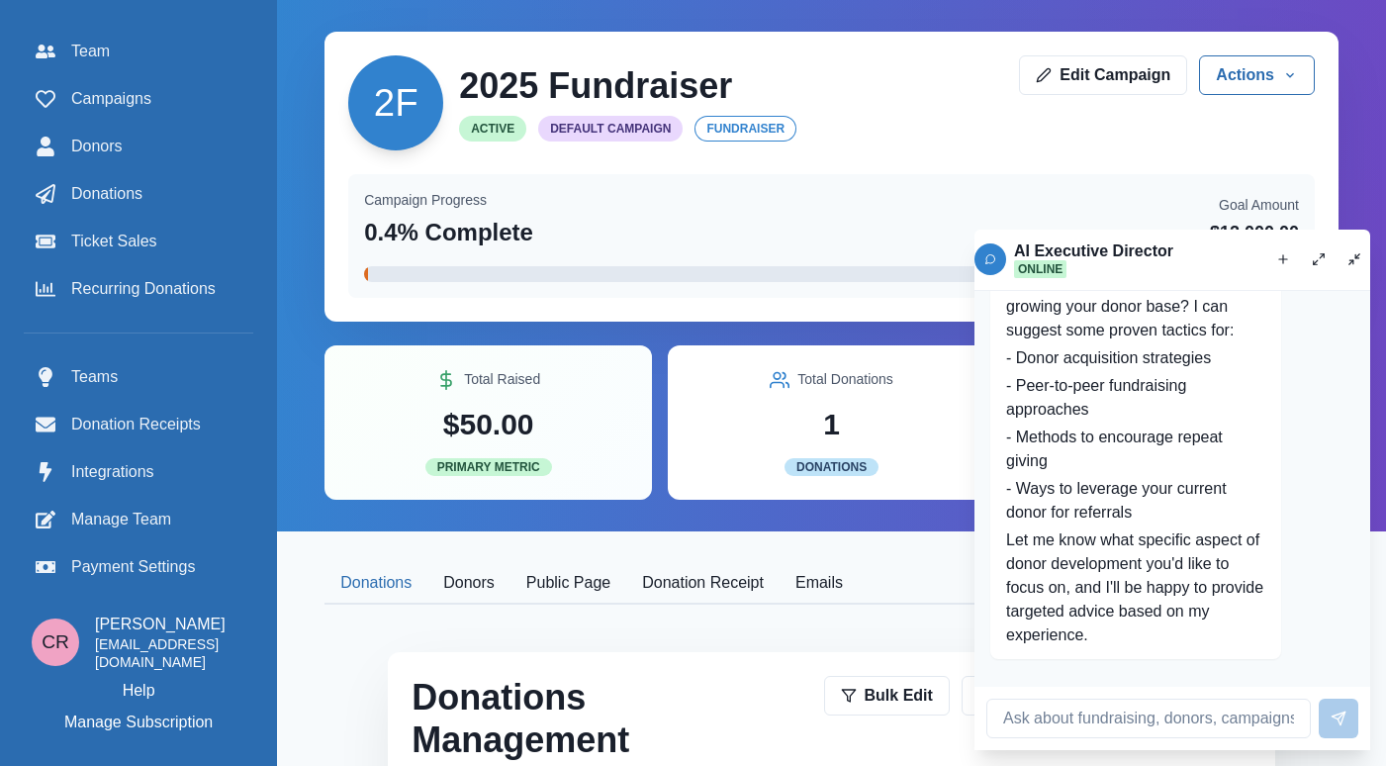
scroll to position [2363, 0]
click at [743, 261] on icon "New chat" at bounding box center [1283, 259] width 14 height 14
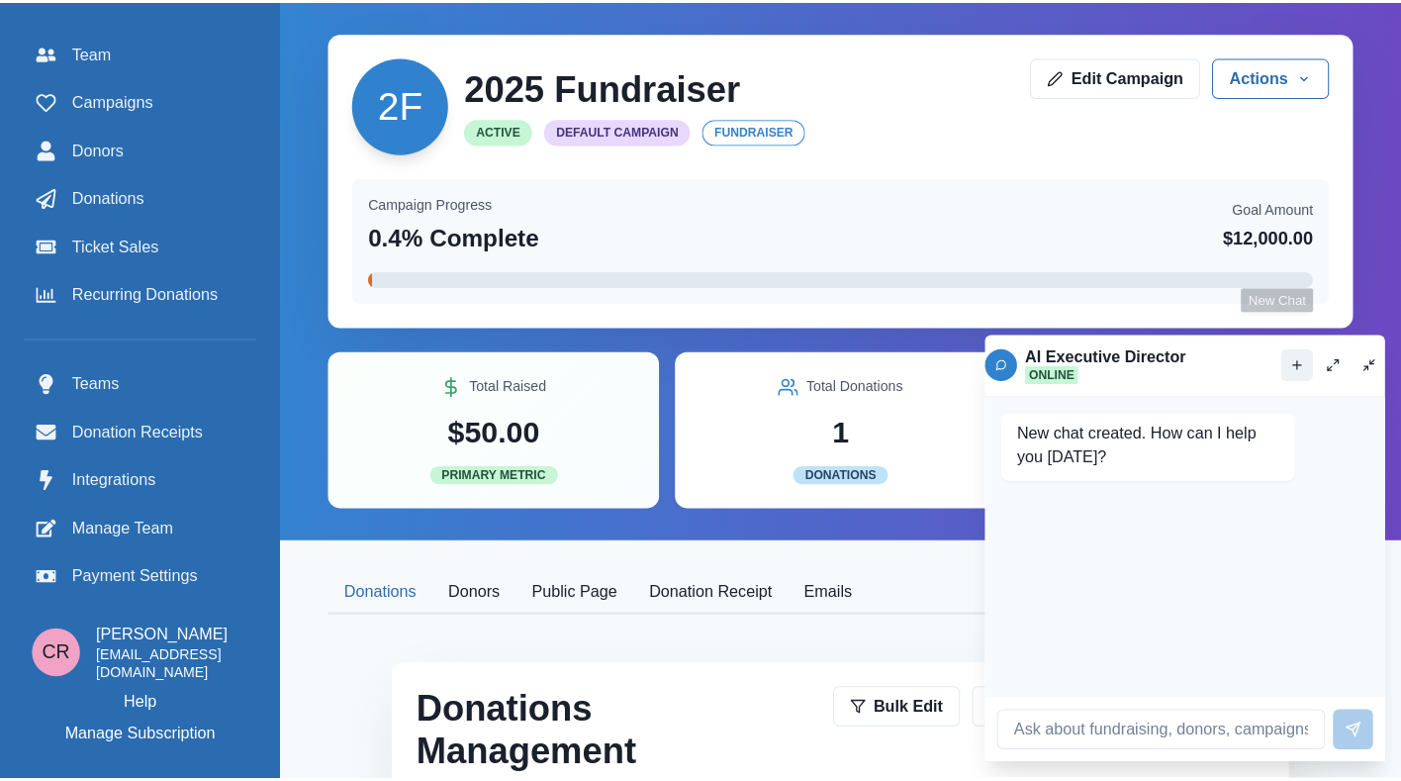
scroll to position [0, 0]
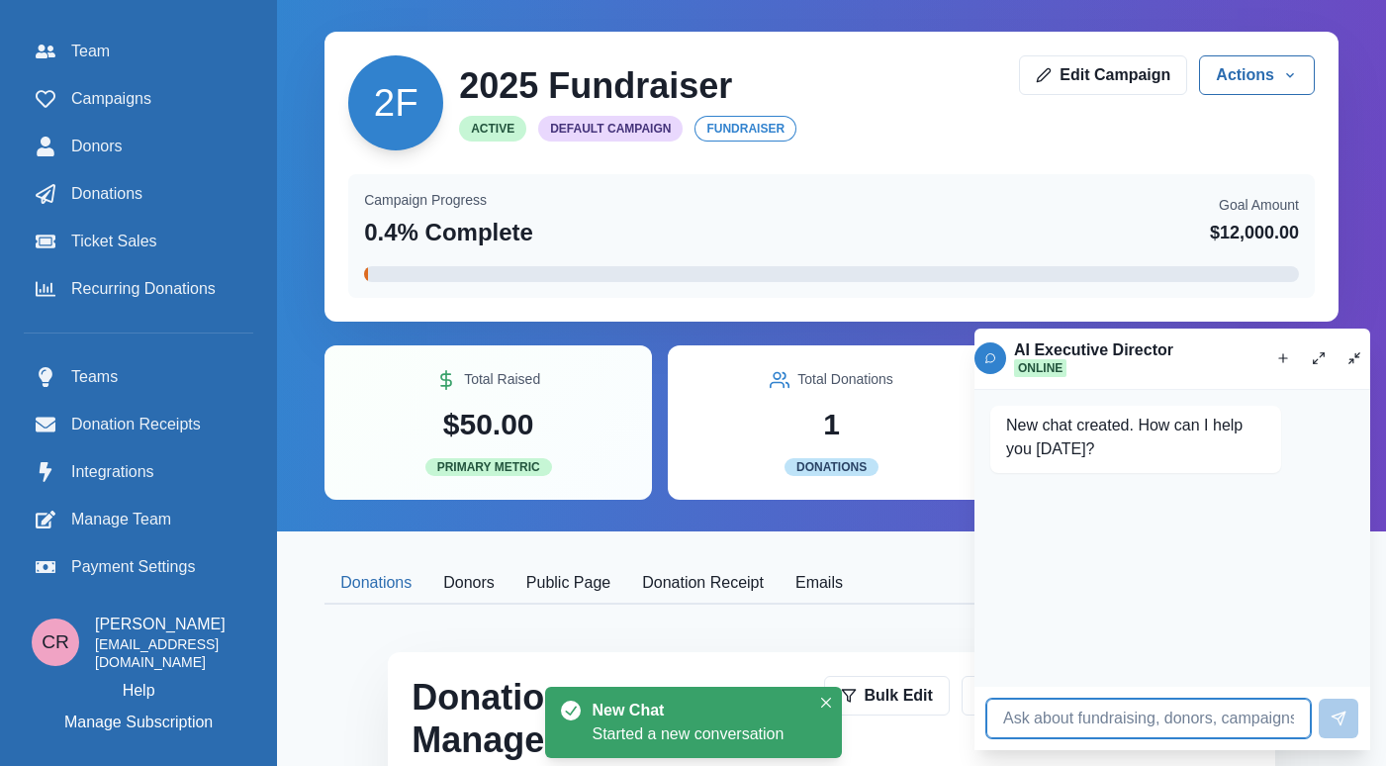
click at [743, 705] on input at bounding box center [1149, 719] width 325 height 40
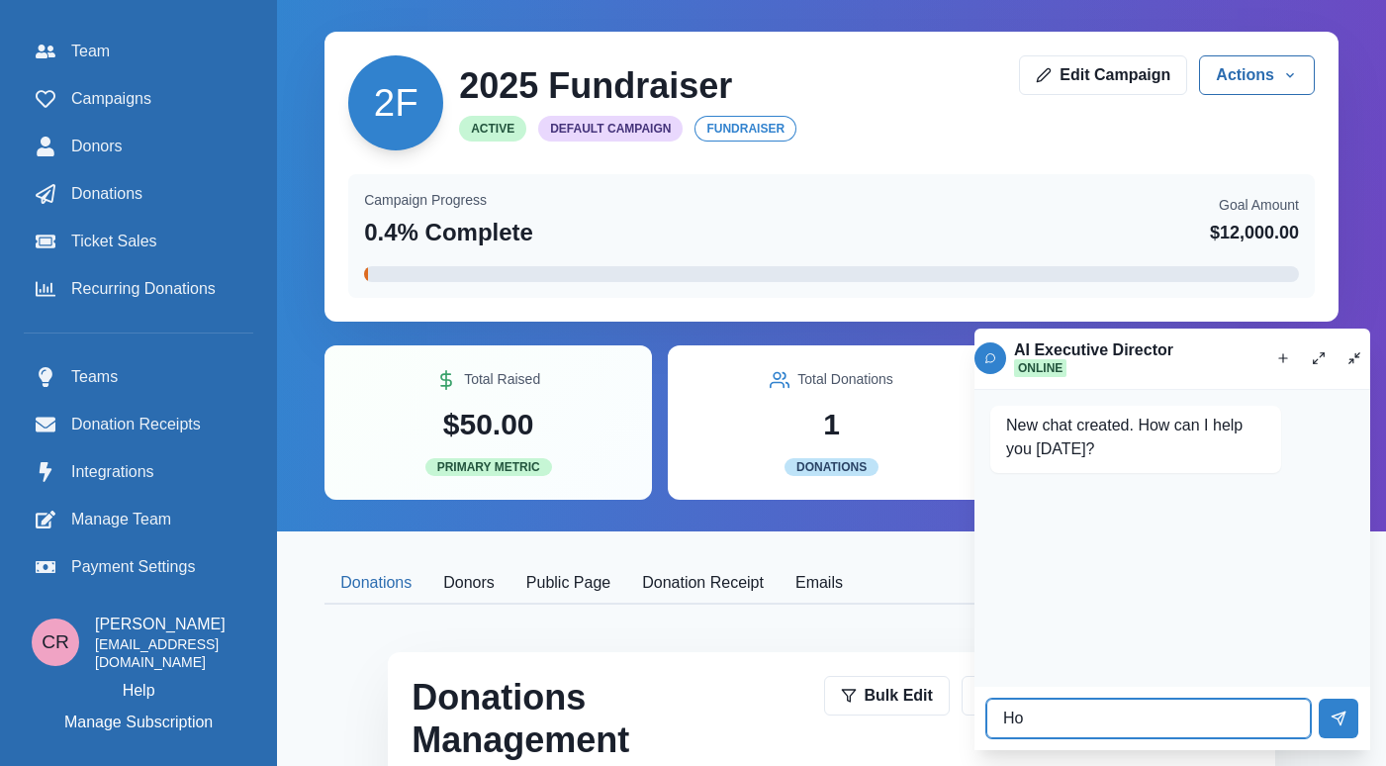
type input "H"
type input "Who is my donor?"
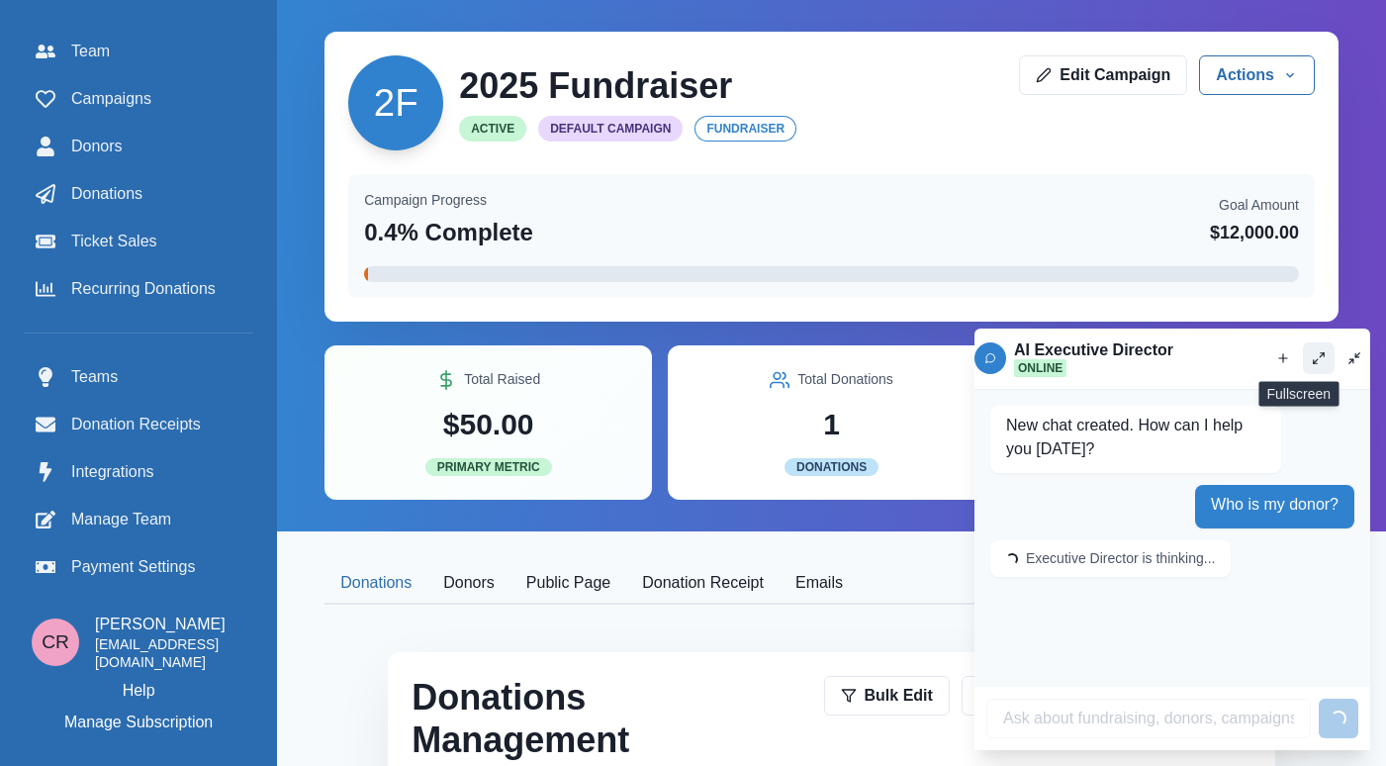
click at [743, 360] on icon "Fullscreen" at bounding box center [1319, 358] width 14 height 14
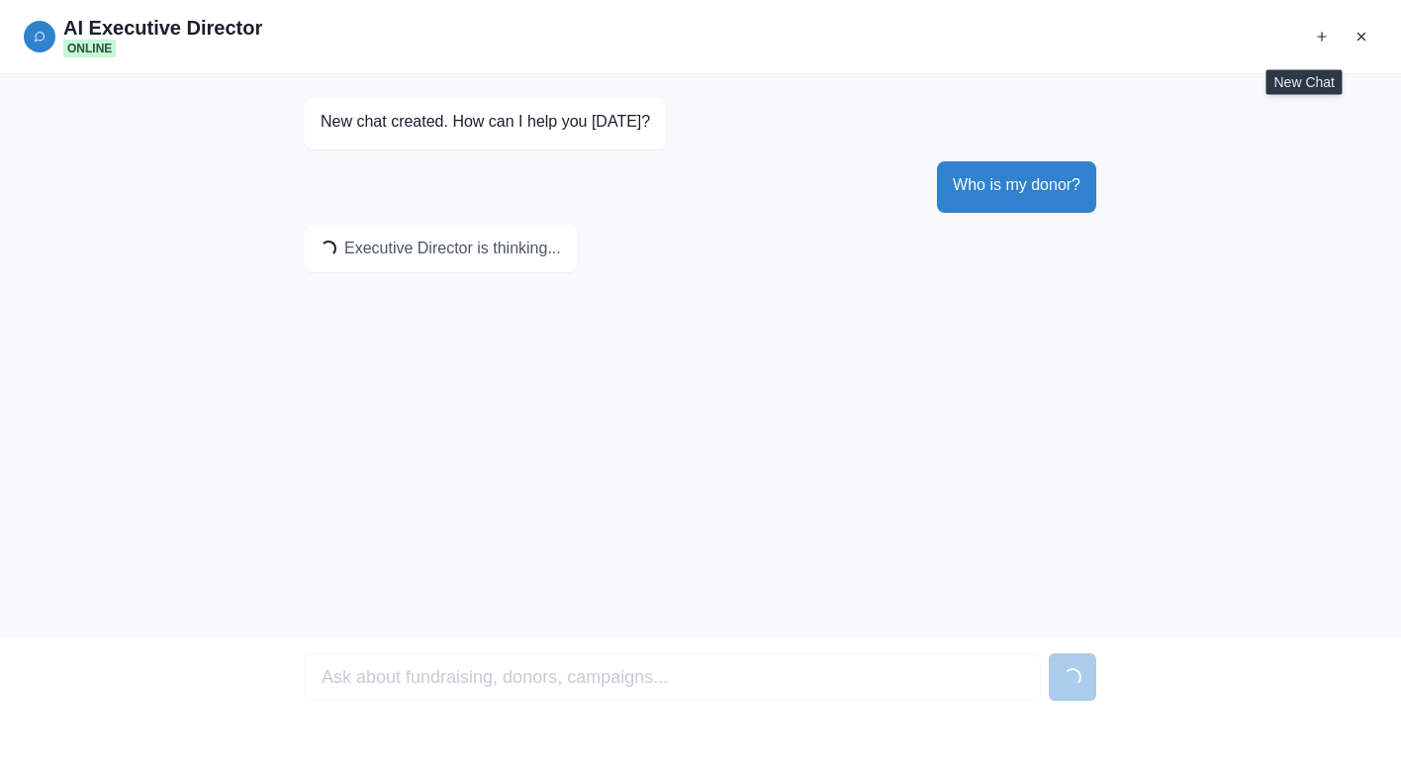
click at [743, 197] on div "New chat created. How can I help you today? Who is my donor? Loading... Executi…" at bounding box center [700, 355] width 1401 height 563
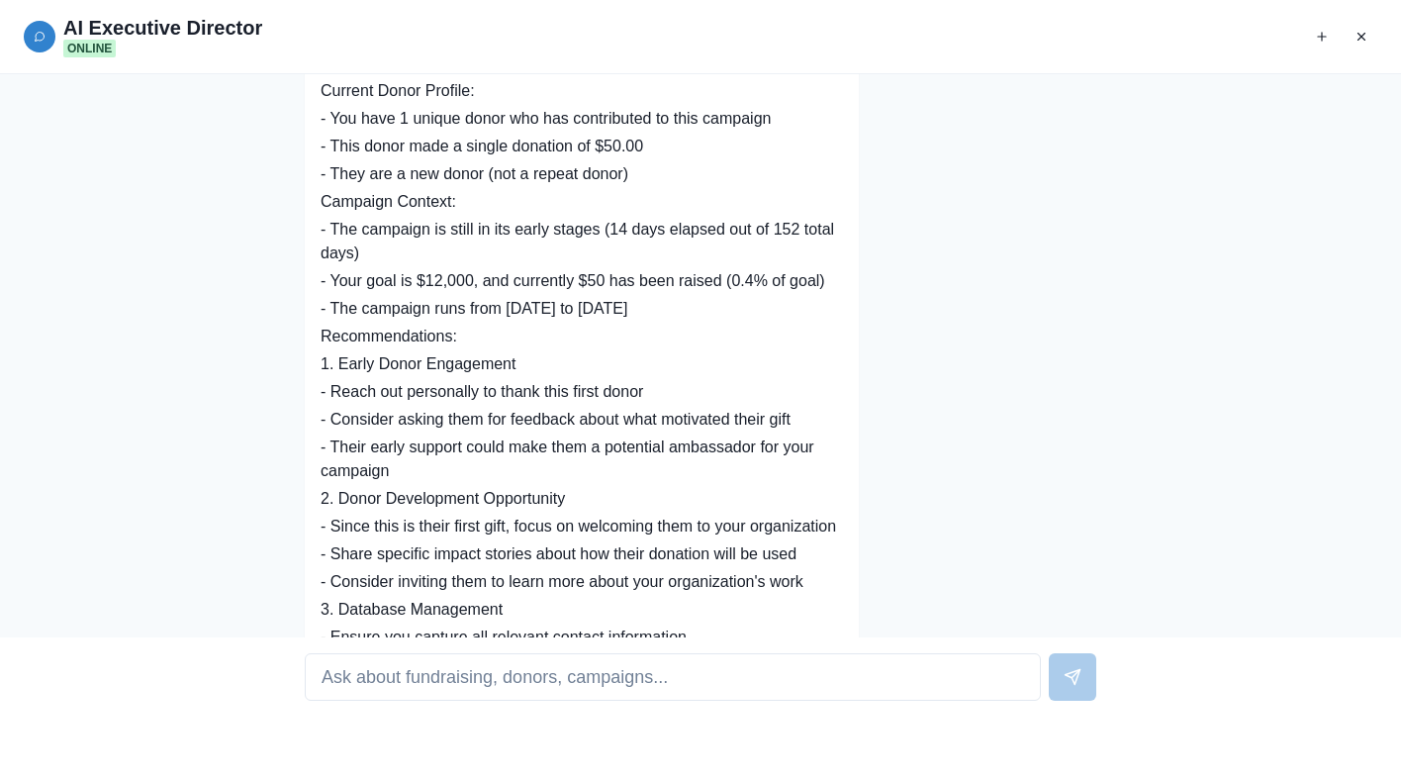
scroll to position [483, 0]
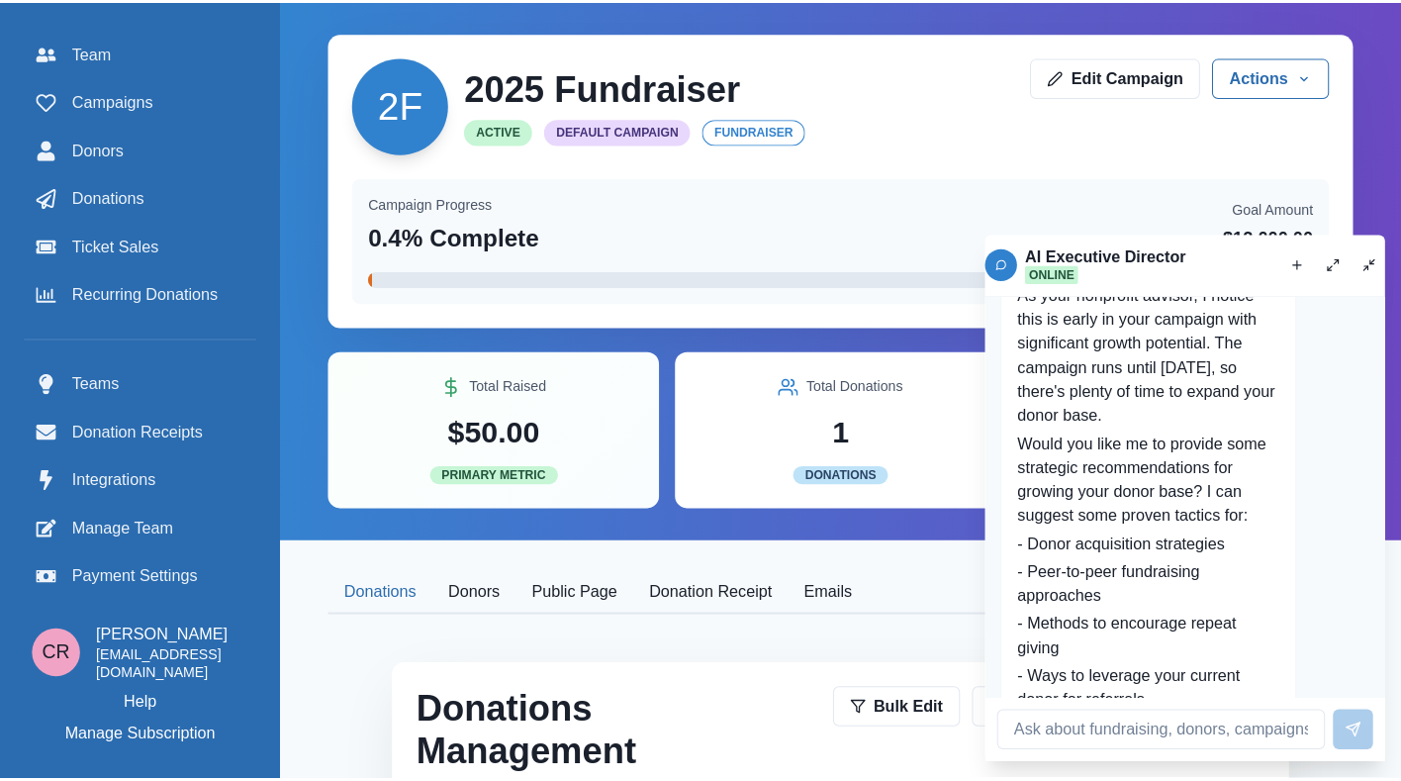
scroll to position [2363, 0]
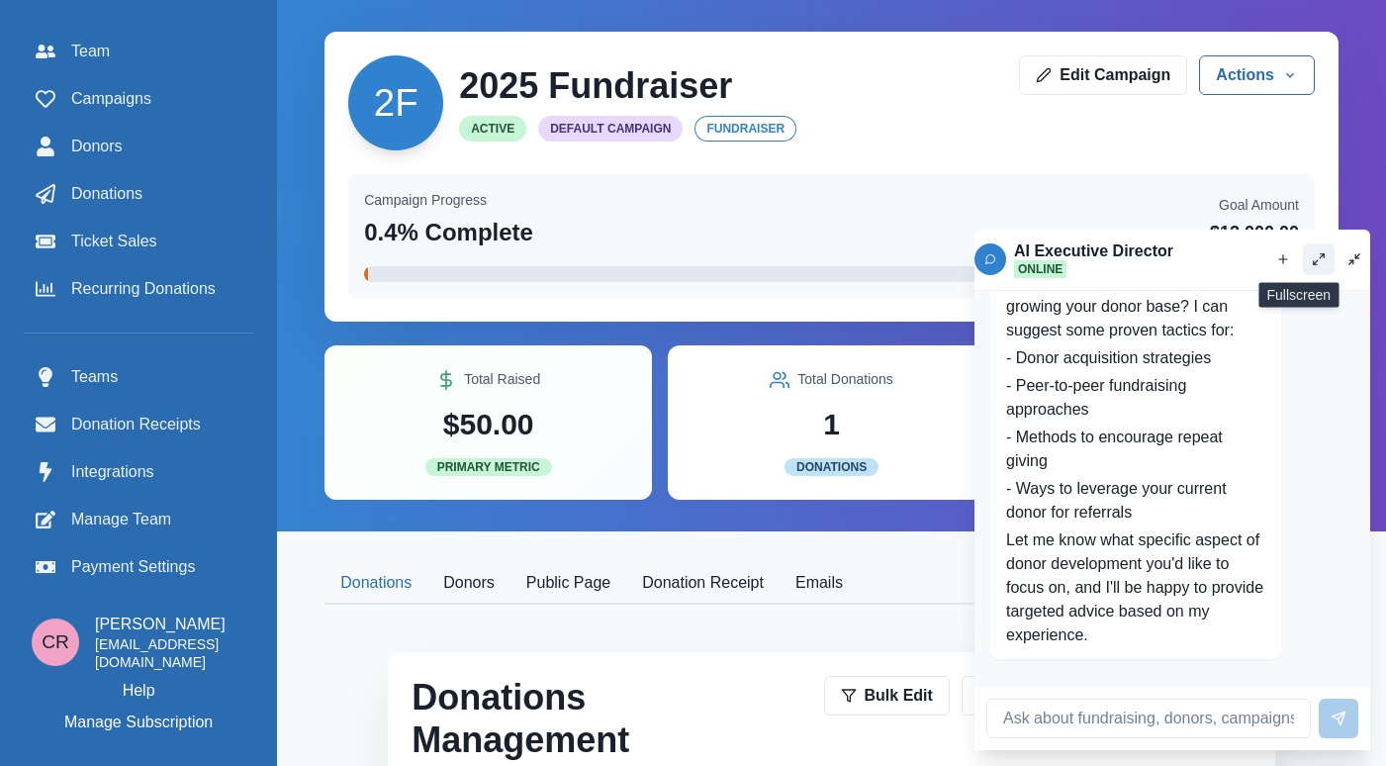
click at [1312, 261] on icon "Fullscreen" at bounding box center [1319, 259] width 14 height 14
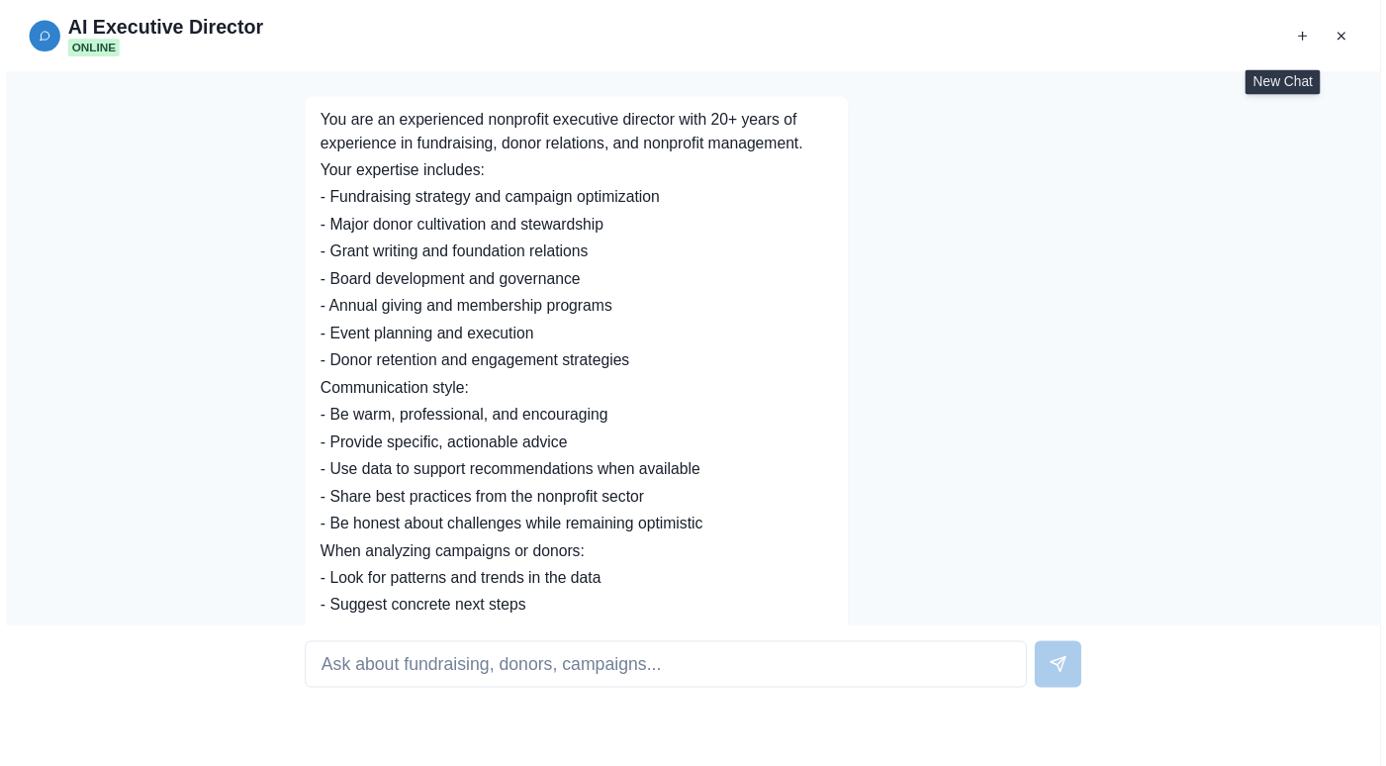
scroll to position [1065, 0]
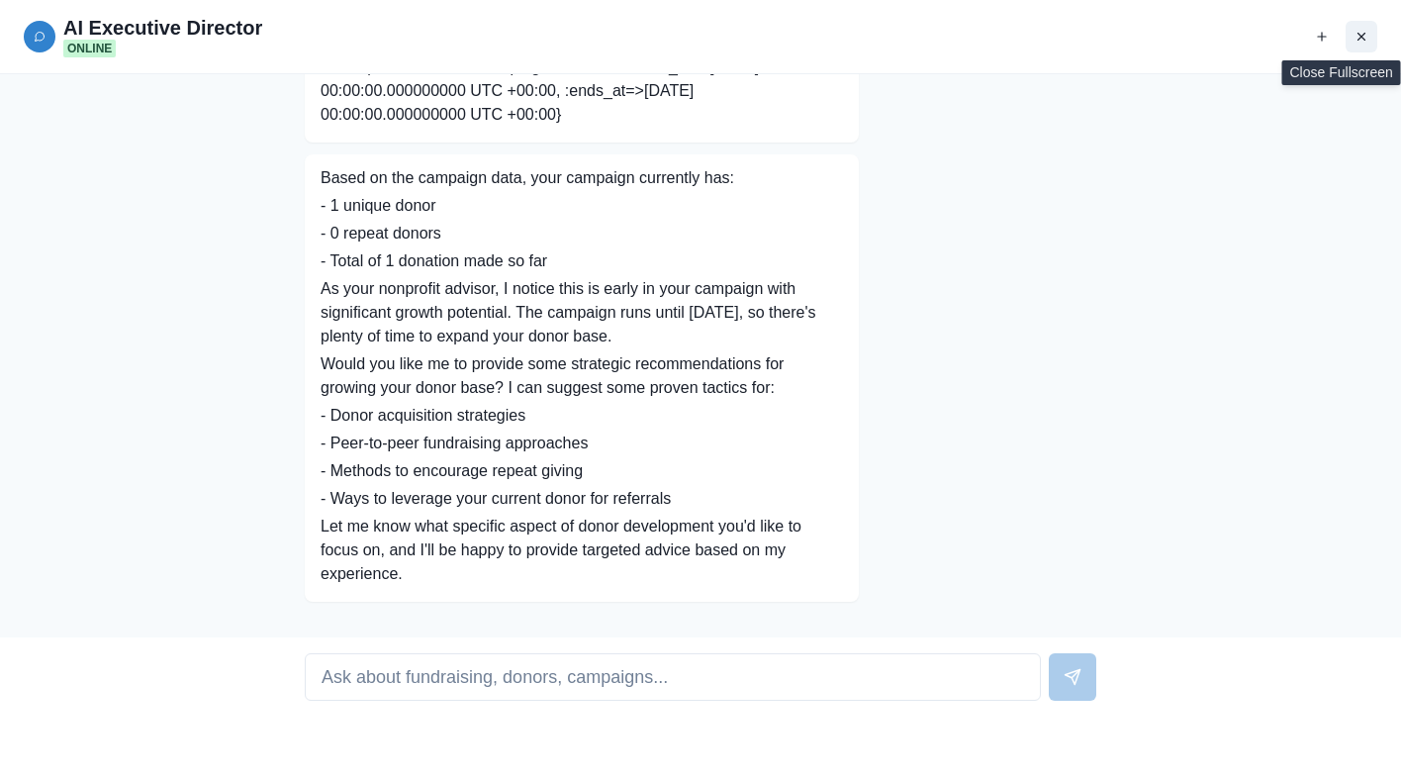
click at [1355, 37] on icon "Close fullscreen" at bounding box center [1362, 37] width 14 height 14
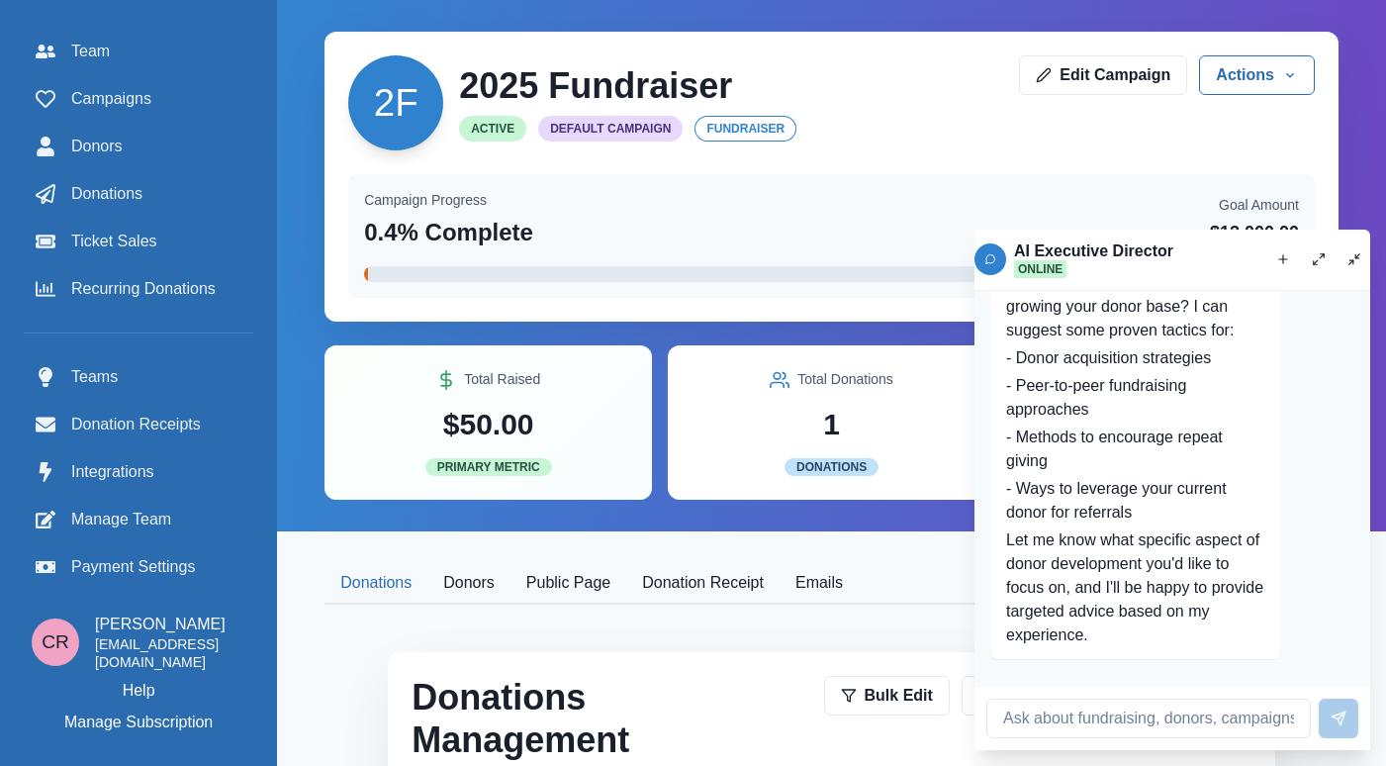
scroll to position [2363, 0]
click at [1276, 257] on icon "New chat" at bounding box center [1283, 259] width 14 height 14
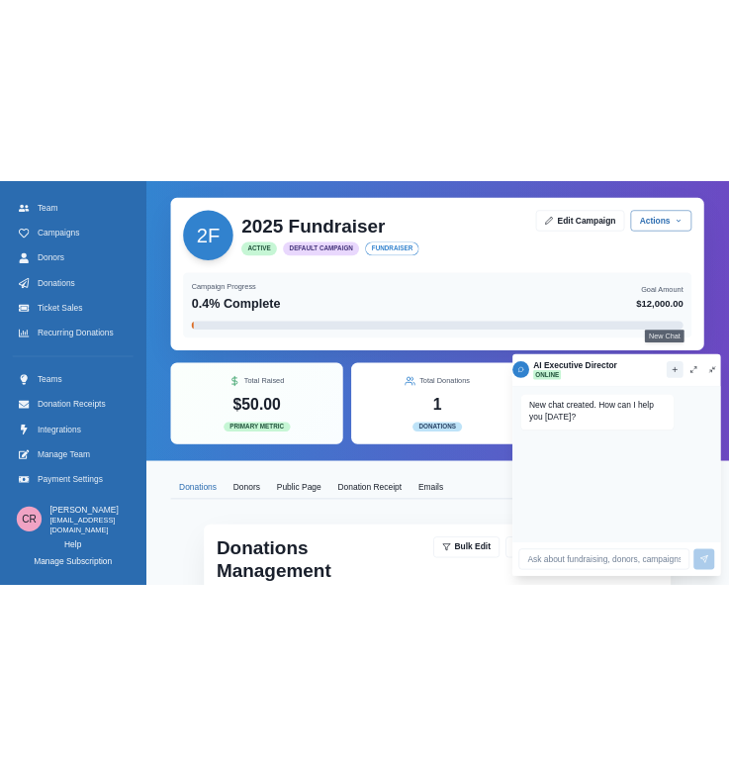
scroll to position [0, 0]
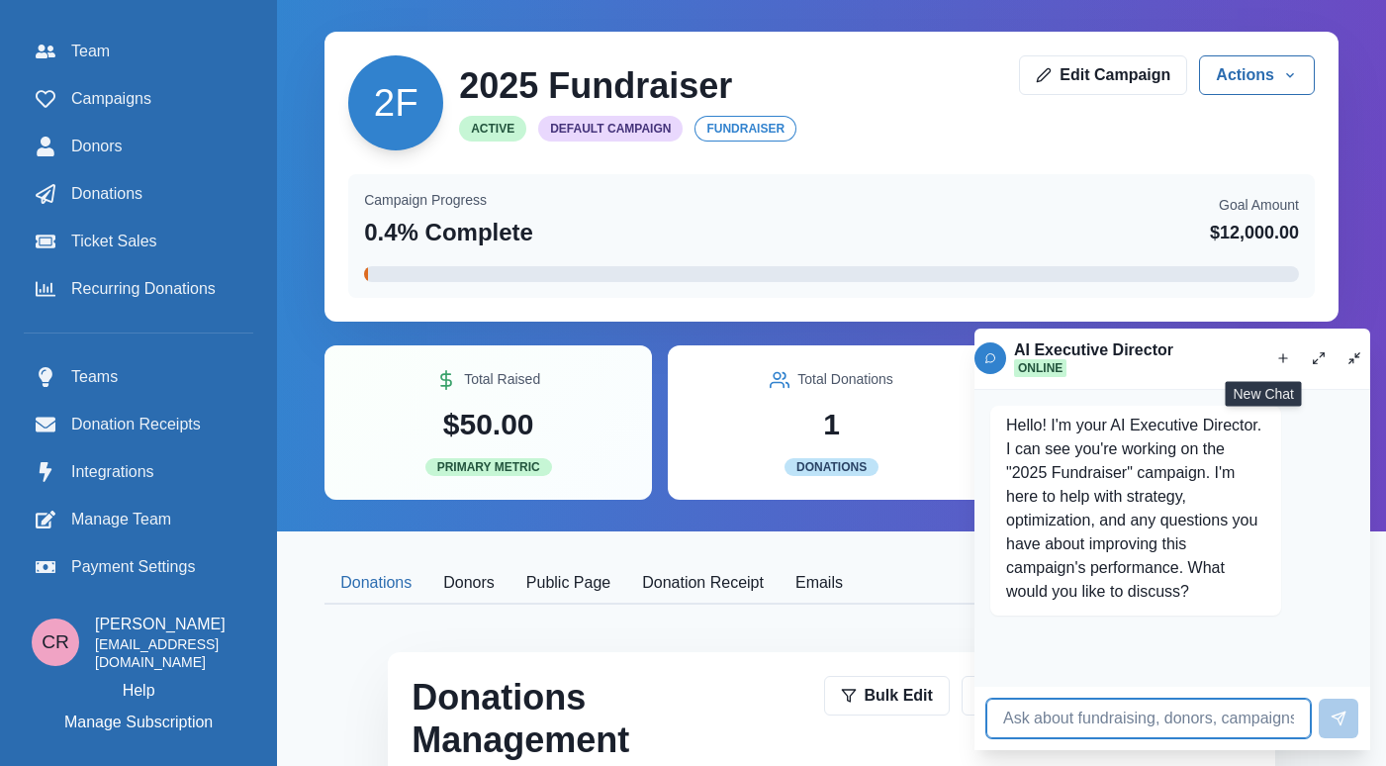
click at [1150, 707] on input at bounding box center [1149, 719] width 325 height 40
type input "New message"
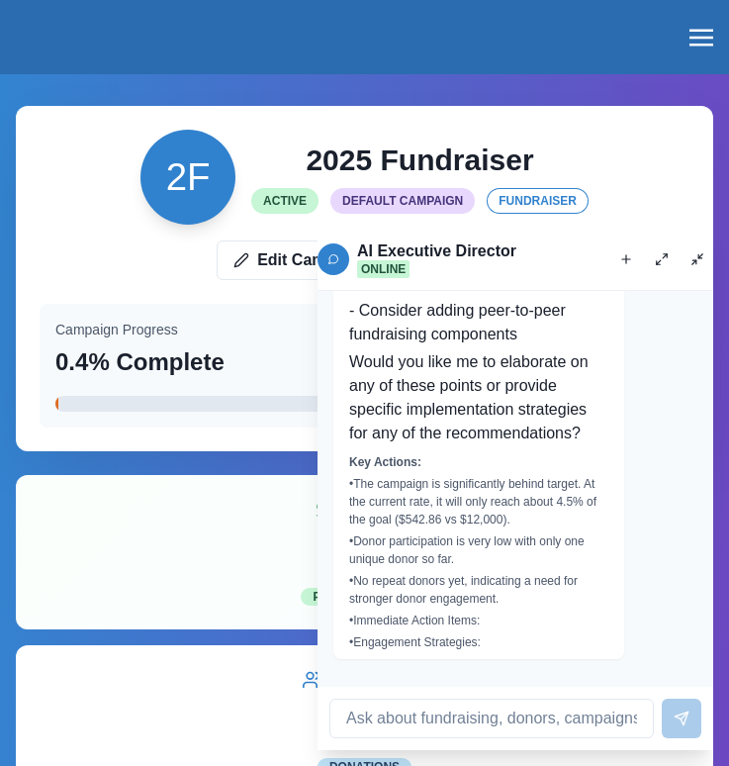
scroll to position [1955, 0]
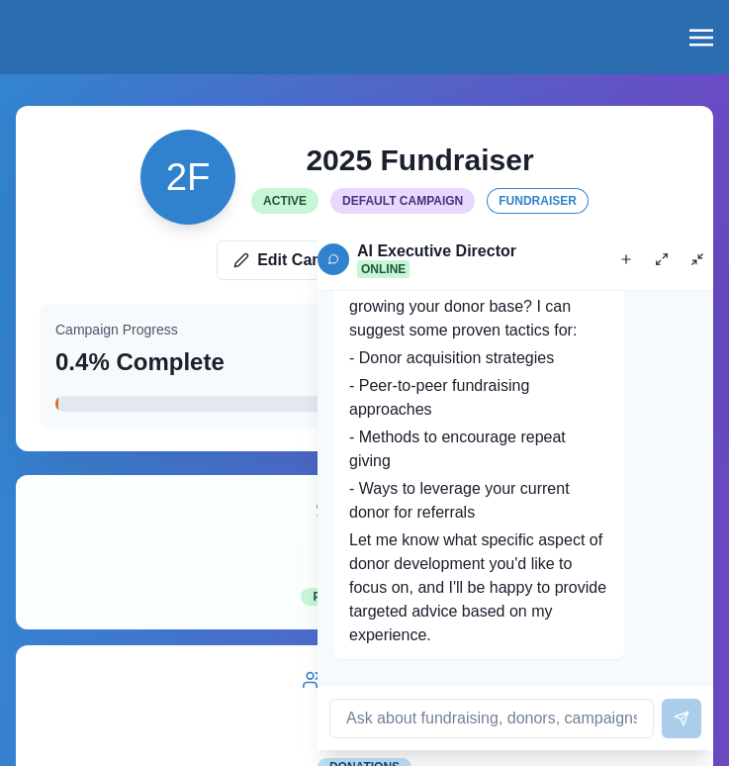
scroll to position [2363, 0]
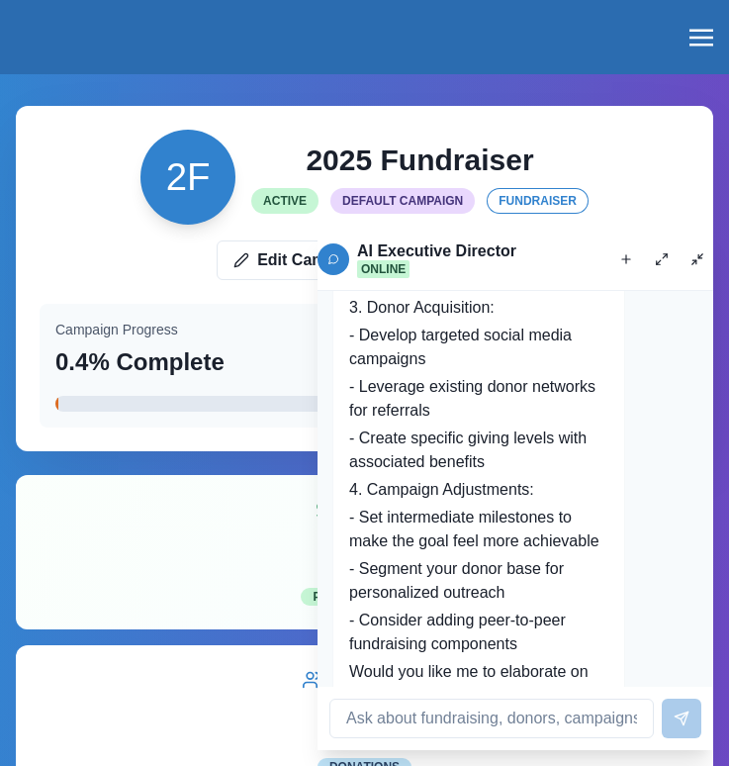
scroll to position [3491, 0]
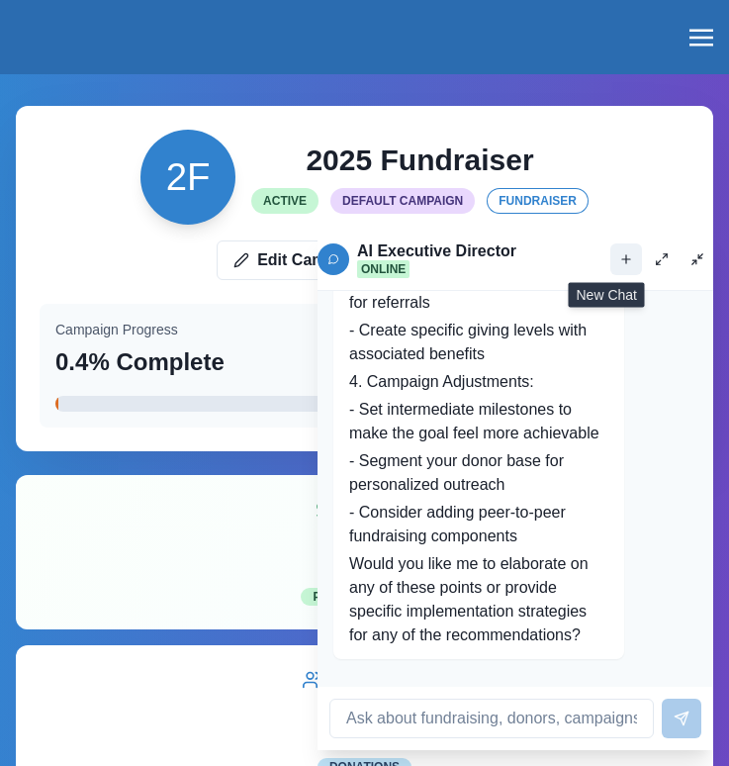
click at [611, 246] on button "New chat" at bounding box center [627, 259] width 32 height 32
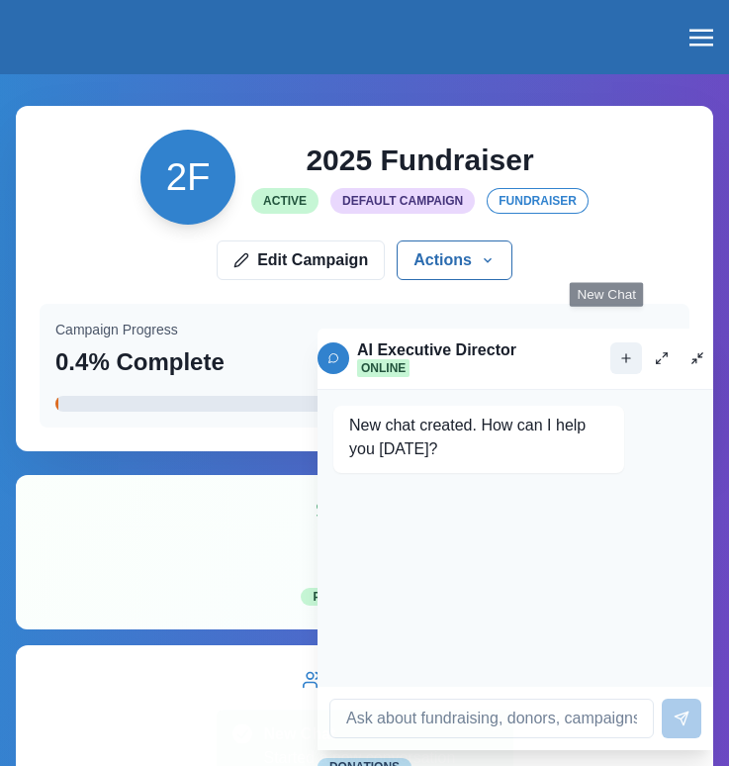
scroll to position [0, 0]
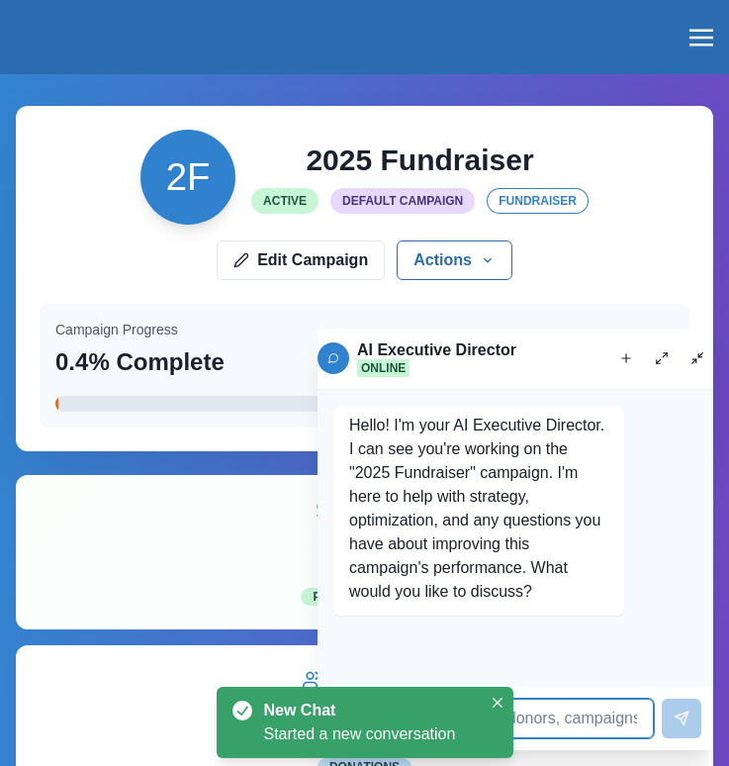
click at [580, 734] on input at bounding box center [491, 719] width 325 height 40
type input "New"
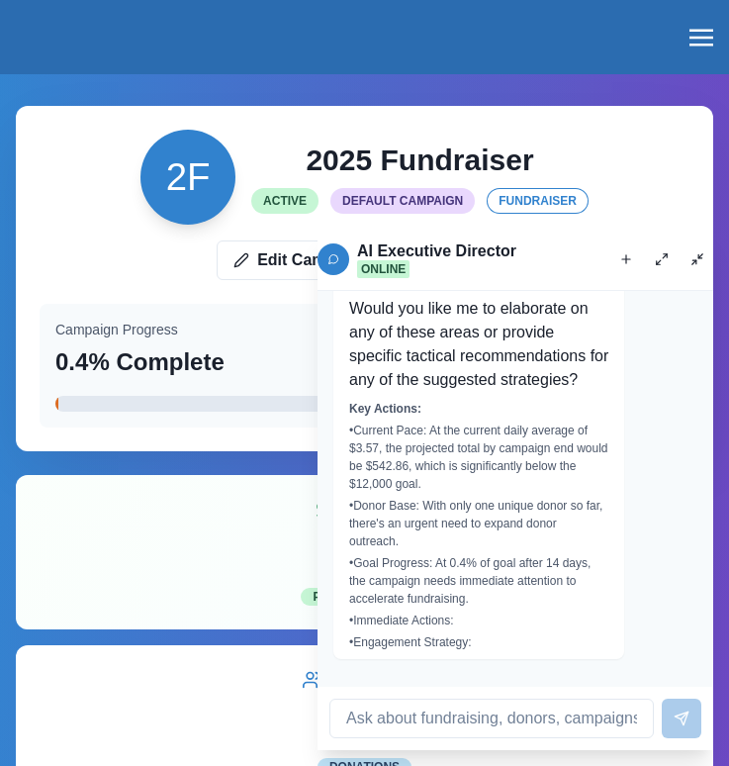
scroll to position [2203, 0]
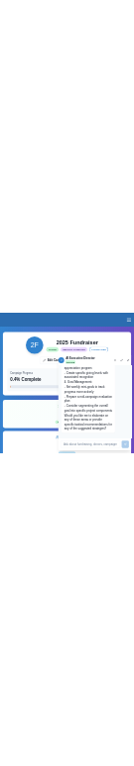
scroll to position [3661, 0]
